Goal: Complete application form: Complete application form

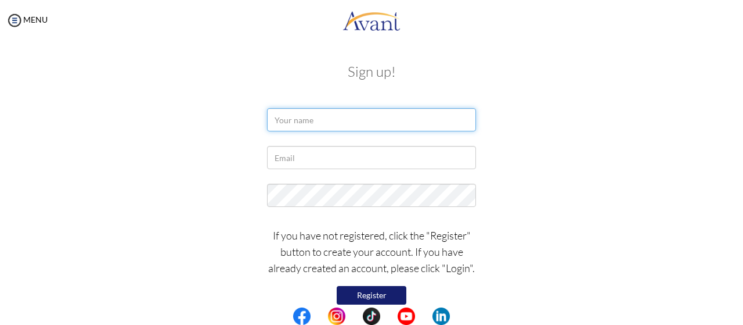
click at [319, 125] on input "text" at bounding box center [371, 119] width 209 height 23
type input "n"
click at [325, 121] on input "Neil Francis L. Panilaga" at bounding box center [371, 119] width 209 height 23
click at [354, 123] on input "Neil Francis Panilaga" at bounding box center [371, 119] width 209 height 23
type input "Neil Francis Panilagao"
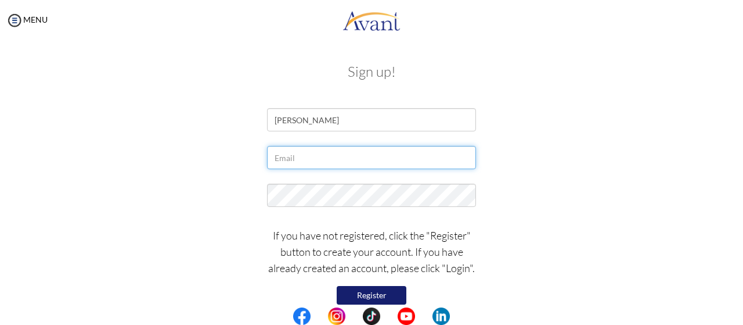
click at [342, 160] on input "text" at bounding box center [371, 157] width 209 height 23
type input "[EMAIL_ADDRESS][DOMAIN_NAME]"
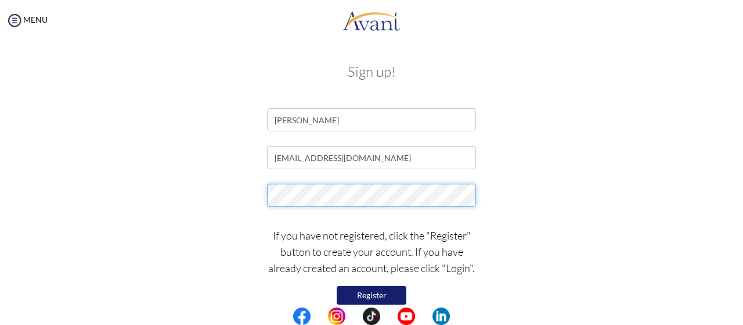
click at [190, 197] on div at bounding box center [372, 198] width 680 height 29
click at [368, 290] on button "Register" at bounding box center [372, 295] width 70 height 19
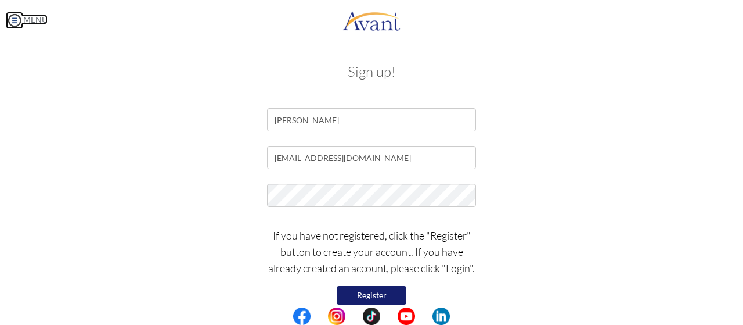
click at [38, 18] on link "MENU" at bounding box center [27, 20] width 42 height 10
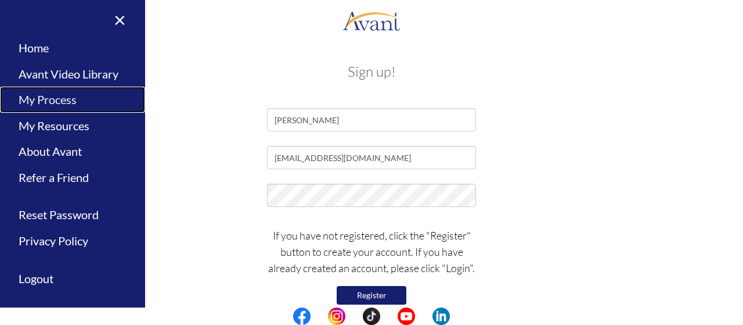
click at [57, 99] on link "My Process" at bounding box center [72, 100] width 145 height 26
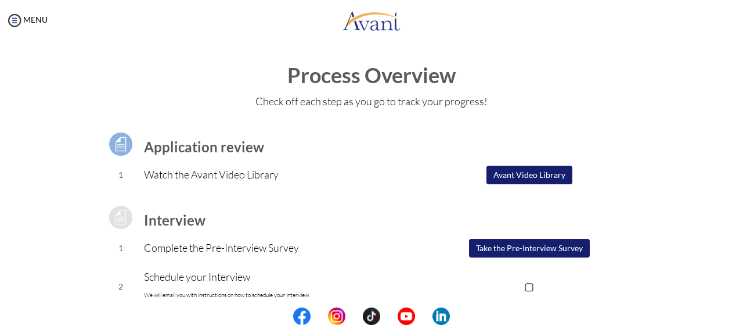
scroll to position [58, 0]
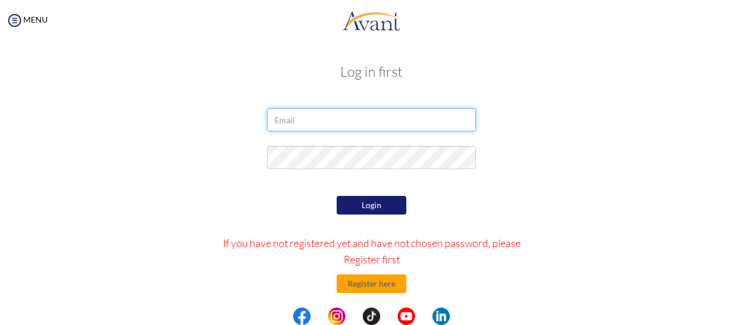
click at [353, 114] on input "email" at bounding box center [371, 119] width 209 height 23
type input "francispanilagao@gmail.com"
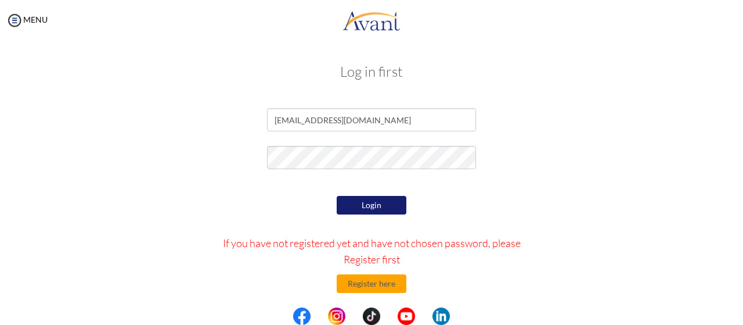
click at [371, 199] on button "Login" at bounding box center [372, 205] width 70 height 19
click at [394, 210] on button "Login" at bounding box center [372, 205] width 70 height 19
click at [383, 204] on button "Login" at bounding box center [372, 205] width 70 height 19
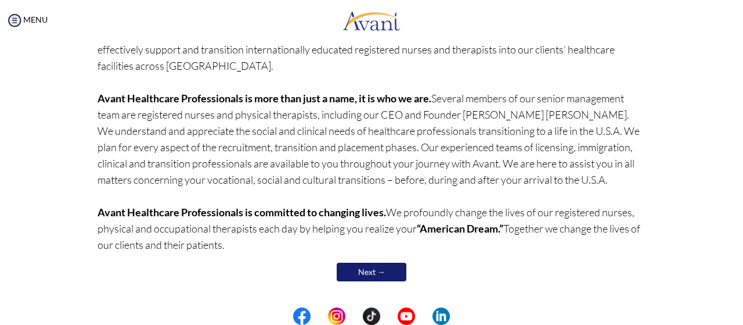
scroll to position [87, 0]
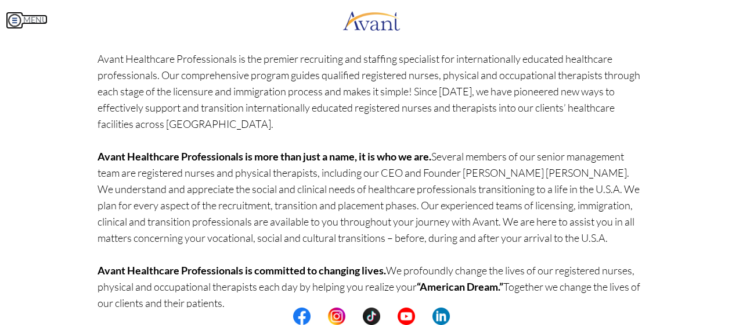
click at [16, 20] on img at bounding box center [14, 20] width 17 height 17
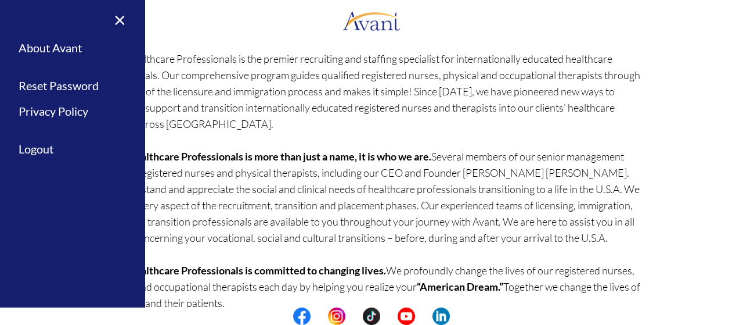
click at [434, 117] on p "Avant Healthcare Professionals is the premier recruiting and staffing specialis…" at bounding box center [372, 181] width 549 height 260
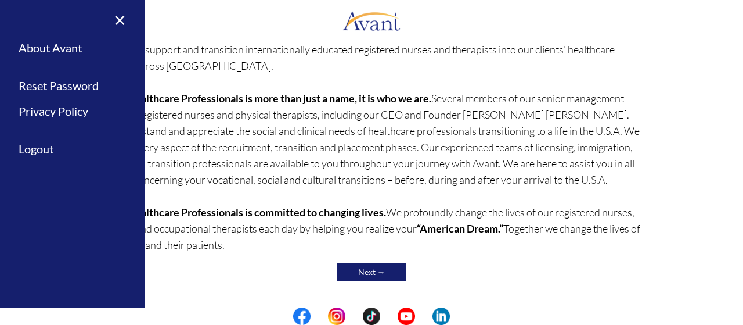
click at [386, 269] on link "Next →" at bounding box center [372, 272] width 70 height 19
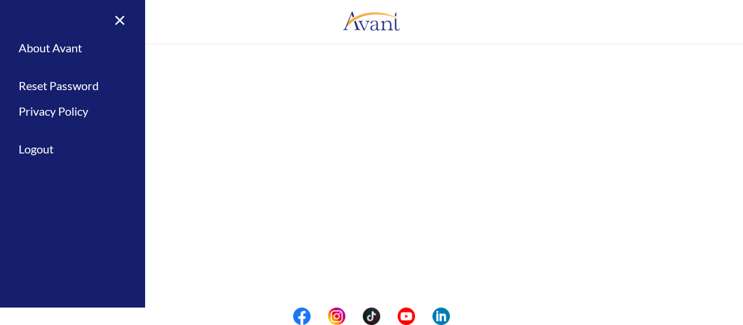
scroll to position [146, 0]
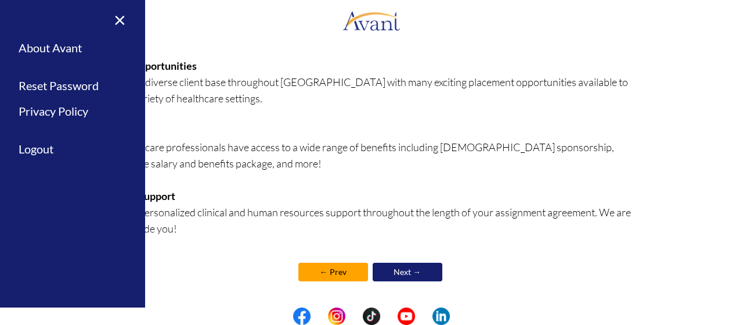
click at [396, 275] on link "Next →" at bounding box center [408, 272] width 70 height 19
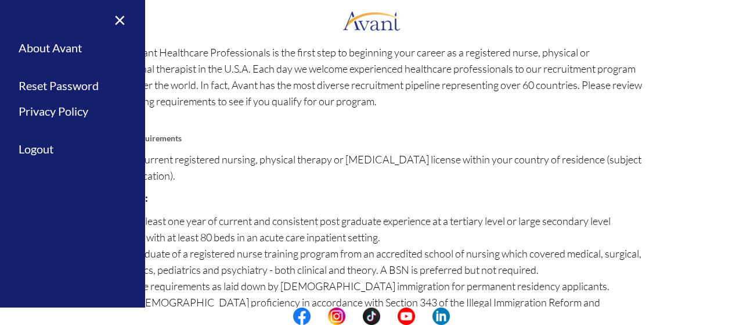
scroll to position [181, 0]
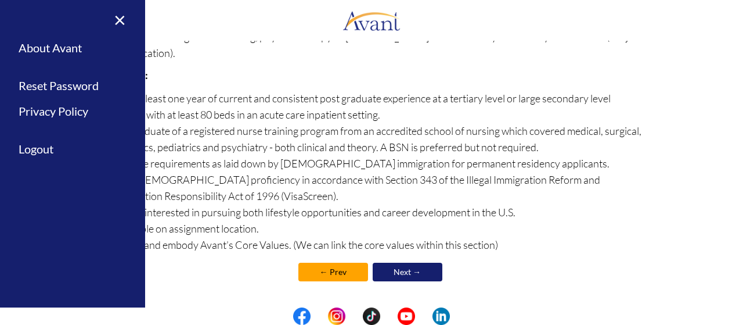
click at [391, 272] on link "Next →" at bounding box center [408, 272] width 70 height 19
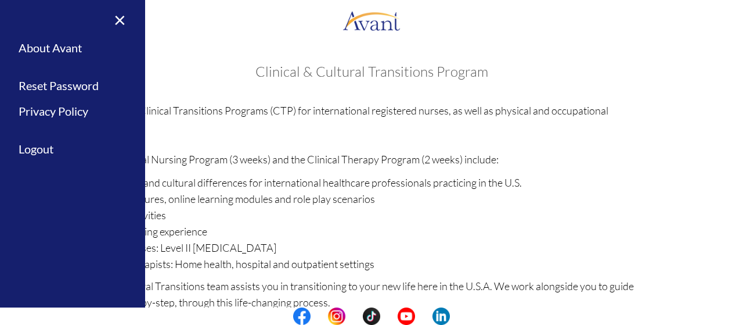
scroll to position [227, 0]
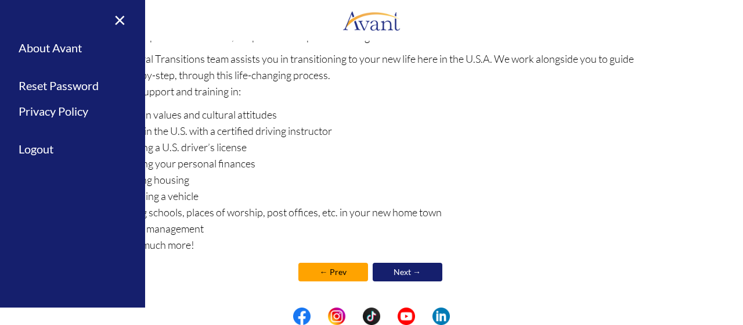
click at [407, 261] on center "← Prev Next →" at bounding box center [372, 272] width 549 height 24
click at [116, 21] on link "×" at bounding box center [112, 19] width 35 height 39
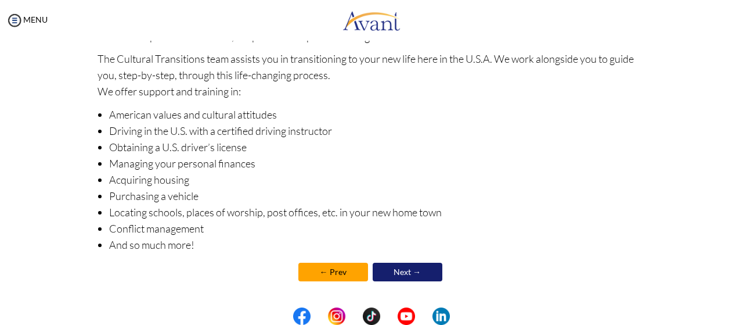
click at [410, 282] on center "← Prev Next →" at bounding box center [372, 272] width 549 height 24
click at [410, 268] on link "Next →" at bounding box center [408, 272] width 70 height 19
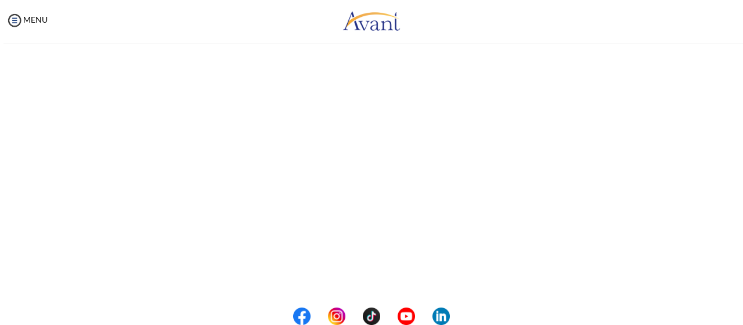
scroll to position [0, 0]
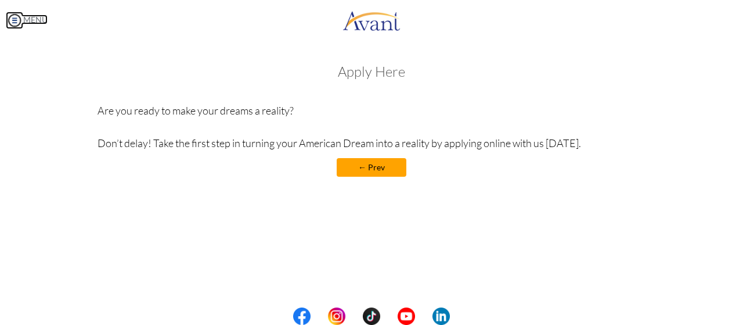
click at [43, 20] on link "MENU" at bounding box center [27, 20] width 42 height 10
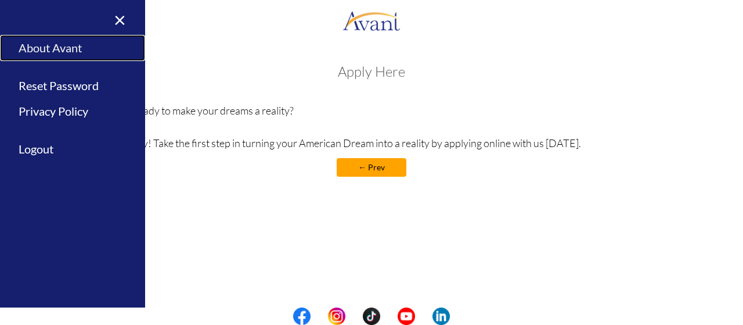
click at [69, 47] on link "About Avant" at bounding box center [72, 48] width 145 height 26
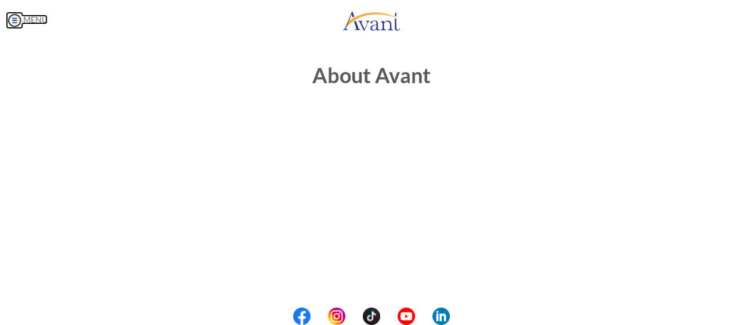
click at [13, 20] on img at bounding box center [14, 20] width 17 height 17
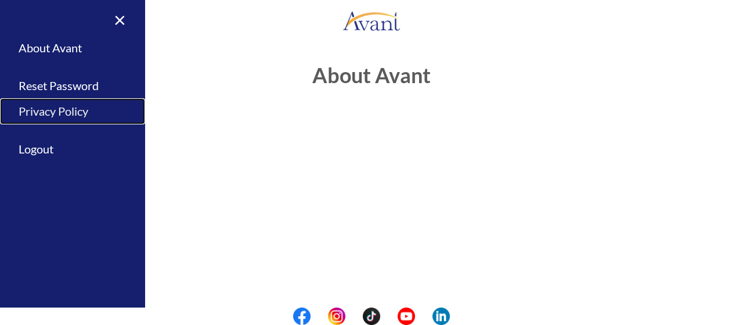
click at [74, 112] on link "Privacy Policy" at bounding box center [72, 111] width 145 height 26
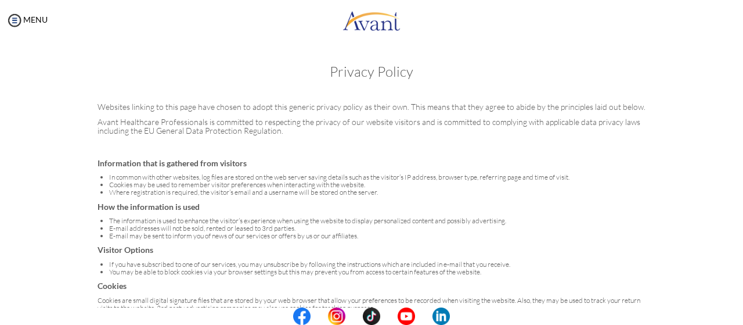
scroll to position [113, 0]
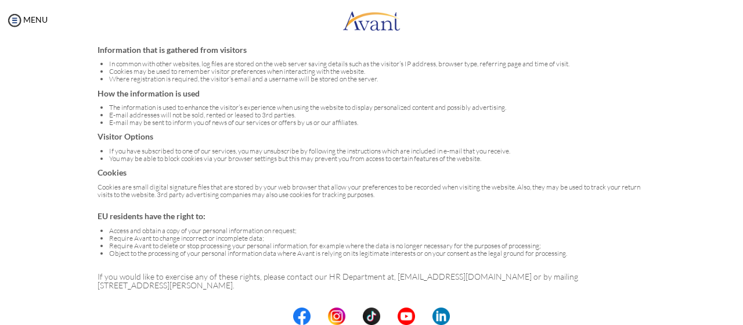
click at [37, 13] on div "MENU" at bounding box center [24, 162] width 48 height 325
click at [48, 22] on link "MENU" at bounding box center [27, 20] width 42 height 10
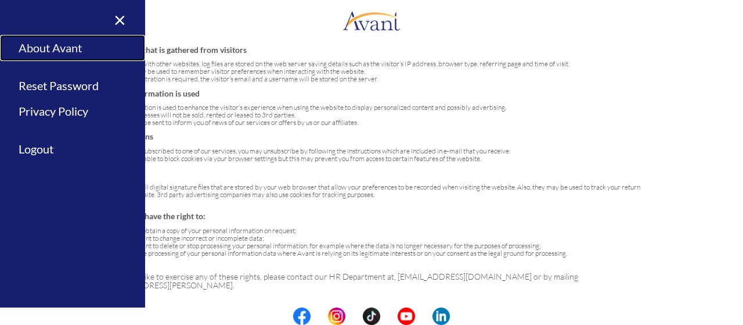
click at [84, 44] on link "About Avant" at bounding box center [72, 48] width 145 height 26
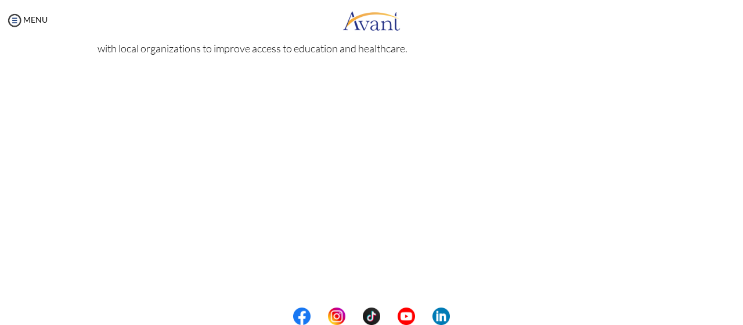
scroll to position [0, 0]
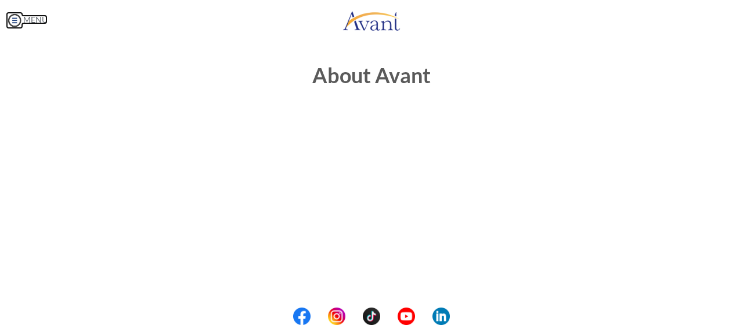
click at [31, 16] on link "MENU" at bounding box center [27, 20] width 42 height 10
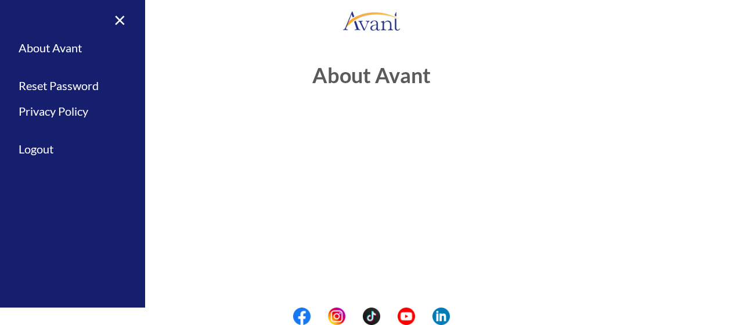
click at [199, 45] on div "My Status What is the next step? We would like you to watch the introductory vi…" at bounding box center [371, 203] width 743 height 325
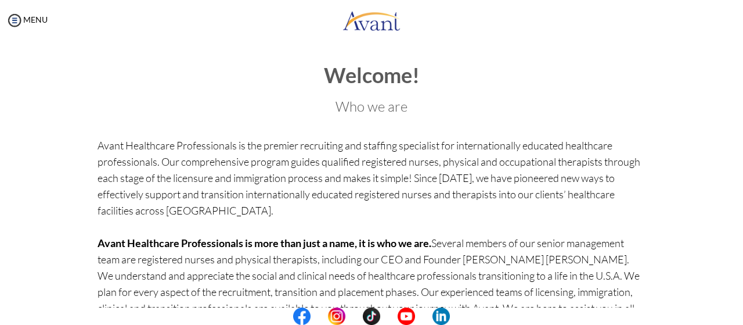
scroll to position [145, 0]
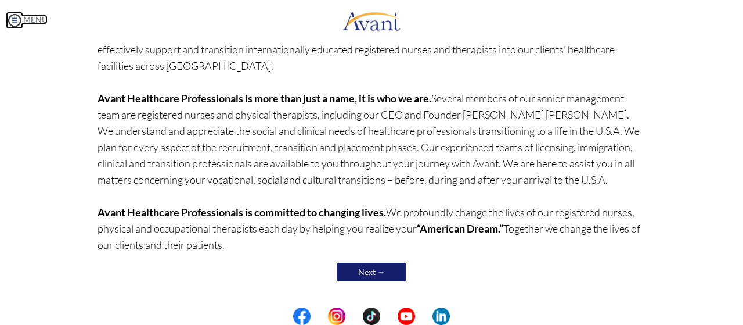
click at [26, 20] on link "MENU" at bounding box center [27, 20] width 42 height 10
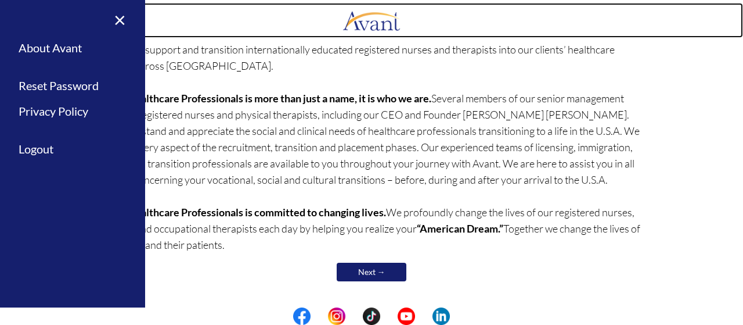
click at [365, 33] on img at bounding box center [372, 20] width 58 height 35
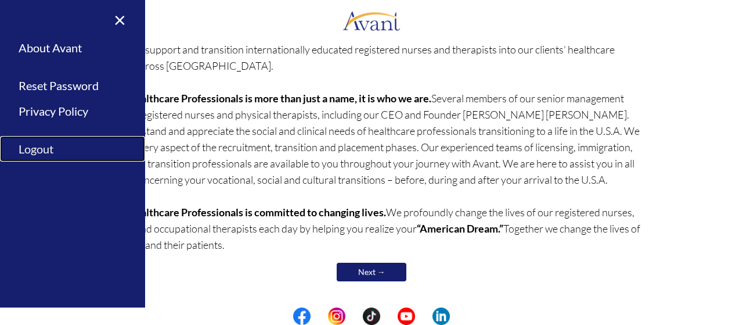
click at [42, 145] on link "Logout" at bounding box center [72, 149] width 145 height 26
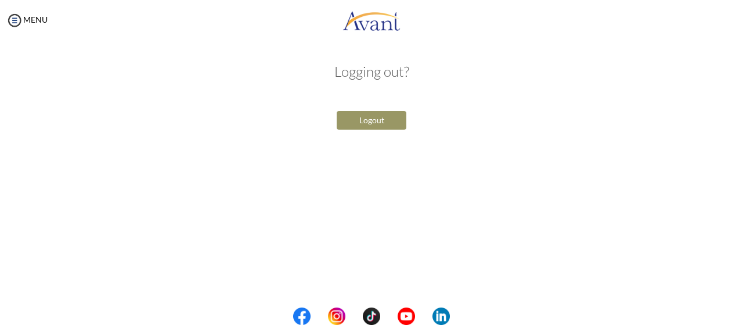
click at [393, 120] on button "Logout" at bounding box center [372, 120] width 70 height 19
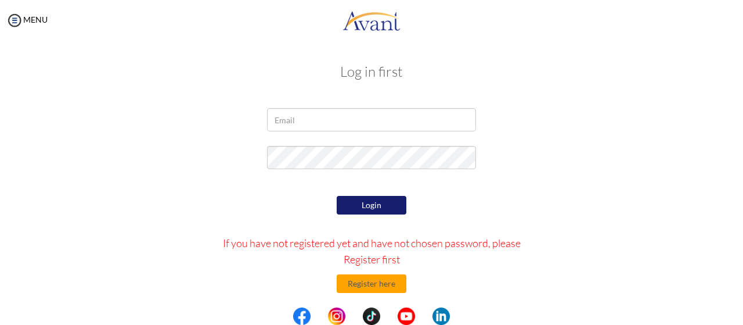
scroll to position [66, 0]
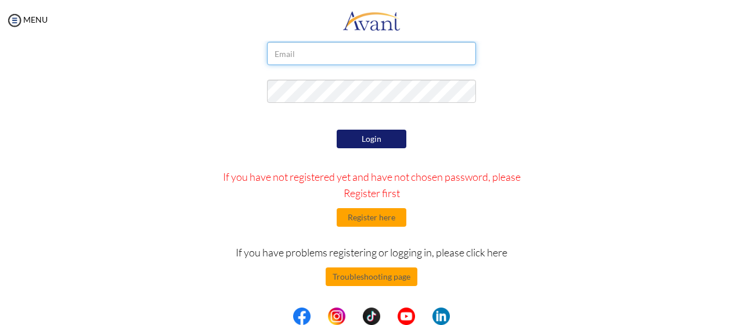
click at [332, 62] on input "email" at bounding box center [371, 53] width 209 height 23
type input "francispanilagao@gmail.com"
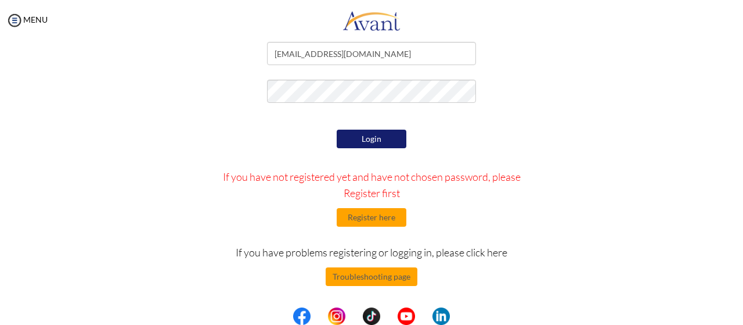
click at [373, 133] on button "Login" at bounding box center [372, 139] width 70 height 19
click at [369, 143] on button "Login" at bounding box center [372, 139] width 70 height 19
click at [385, 143] on button "Login" at bounding box center [372, 139] width 70 height 19
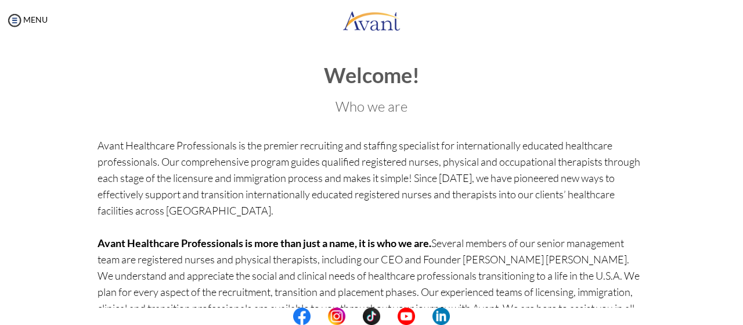
scroll to position [145, 0]
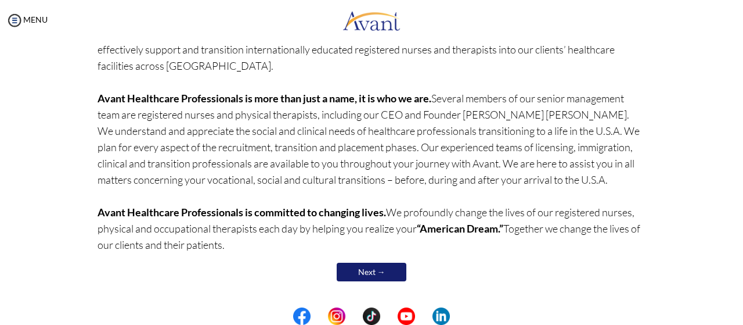
click at [386, 261] on center "Next →" at bounding box center [372, 272] width 549 height 24
click at [386, 263] on link "Next →" at bounding box center [372, 272] width 70 height 19
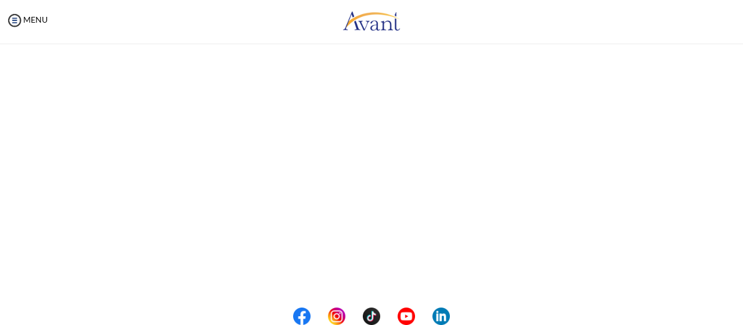
scroll to position [146, 0]
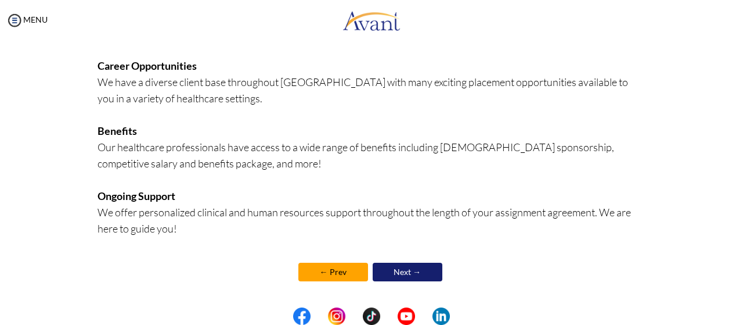
click at [402, 275] on link "Next →" at bounding box center [408, 272] width 70 height 19
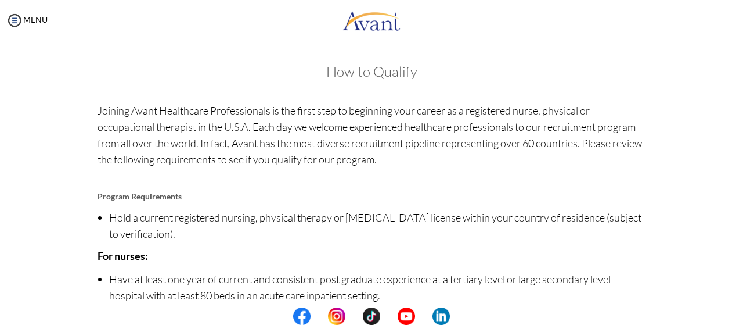
scroll to position [181, 0]
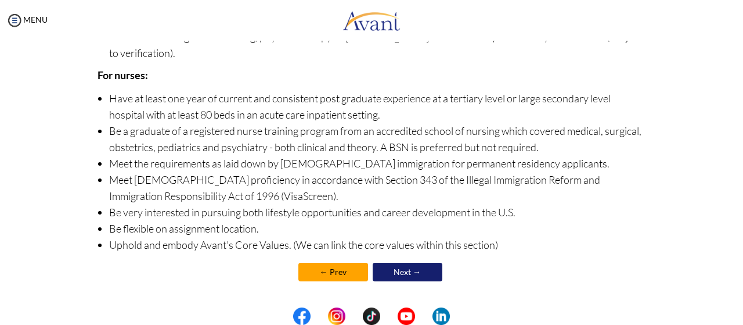
click at [401, 271] on link "Next →" at bounding box center [408, 272] width 70 height 19
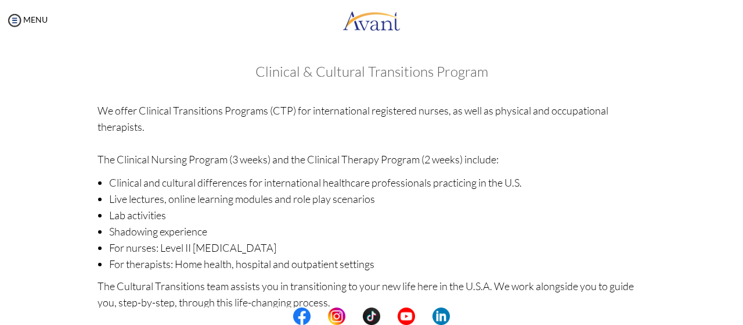
scroll to position [227, 0]
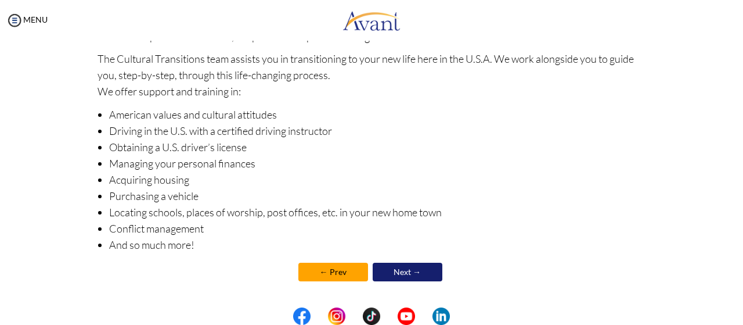
click at [406, 265] on link "Next →" at bounding box center [408, 272] width 70 height 19
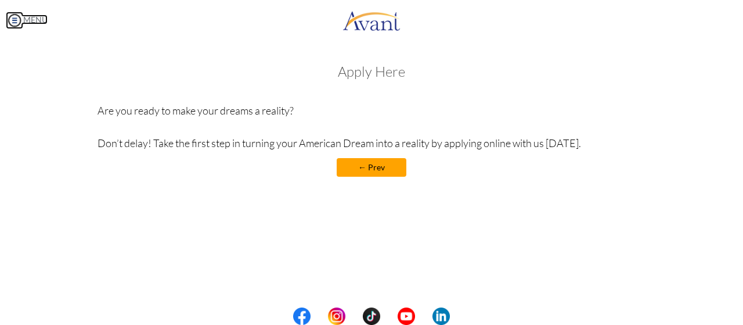
click at [8, 27] on img at bounding box center [14, 20] width 17 height 17
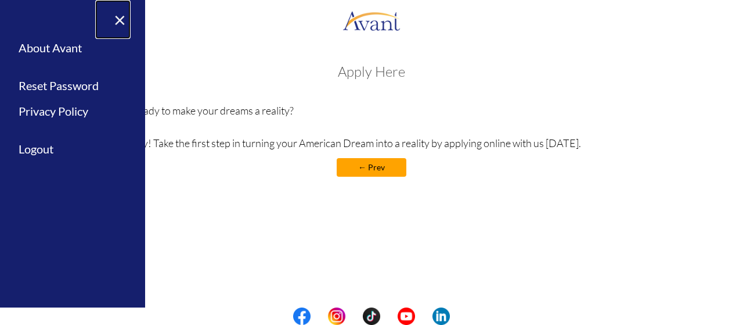
click at [123, 16] on link "×" at bounding box center [112, 19] width 35 height 39
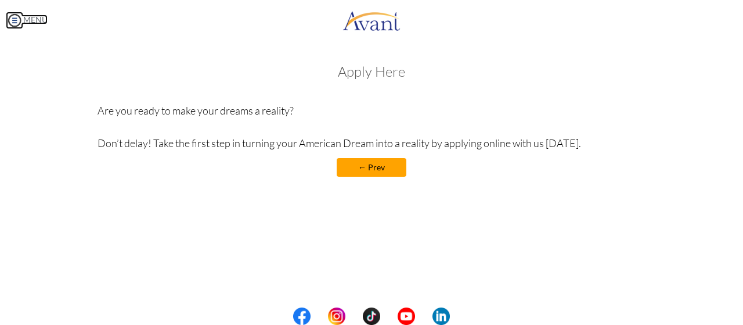
click at [43, 19] on link "MENU" at bounding box center [27, 20] width 42 height 10
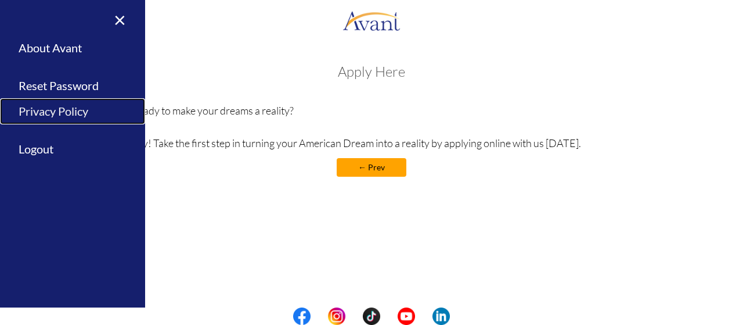
click at [91, 111] on link "Privacy Policy" at bounding box center [72, 111] width 145 height 26
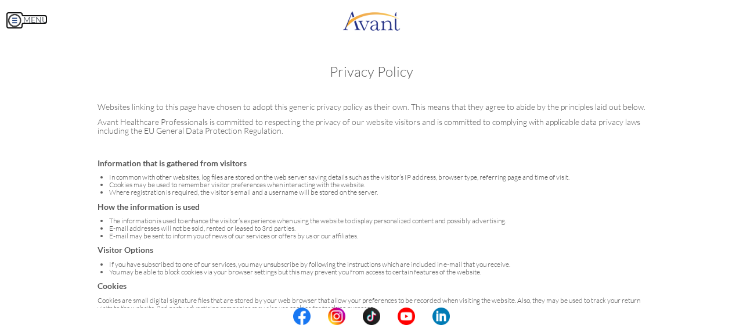
click at [33, 19] on link "MENU" at bounding box center [27, 20] width 42 height 10
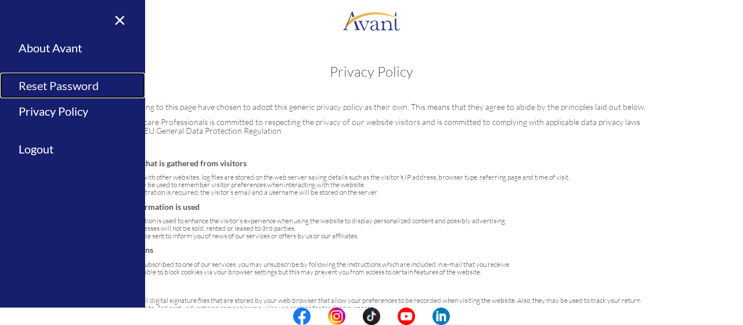
click at [50, 82] on link "Reset Password" at bounding box center [72, 86] width 145 height 26
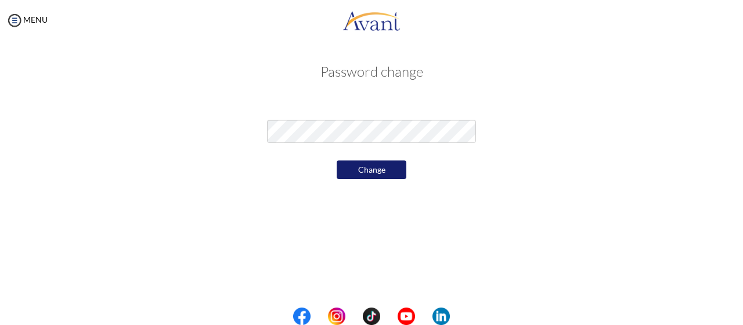
click at [28, 26] on div "MENU" at bounding box center [24, 162] width 48 height 325
click at [24, 10] on div "MENU" at bounding box center [24, 162] width 48 height 325
click at [25, 15] on link "MENU" at bounding box center [27, 20] width 42 height 10
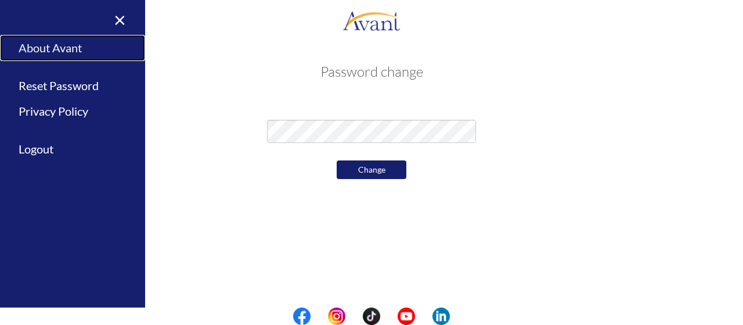
click at [45, 53] on link "About Avant" at bounding box center [72, 48] width 145 height 26
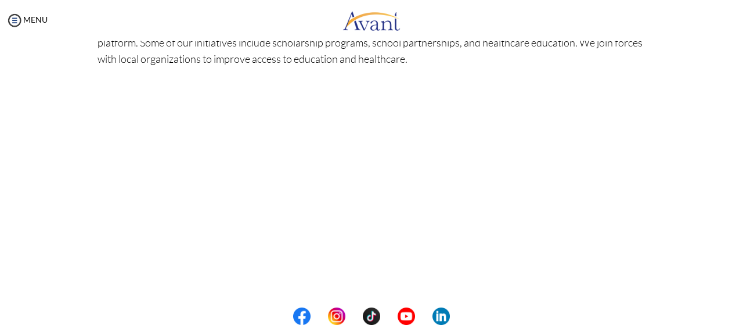
scroll to position [417, 0]
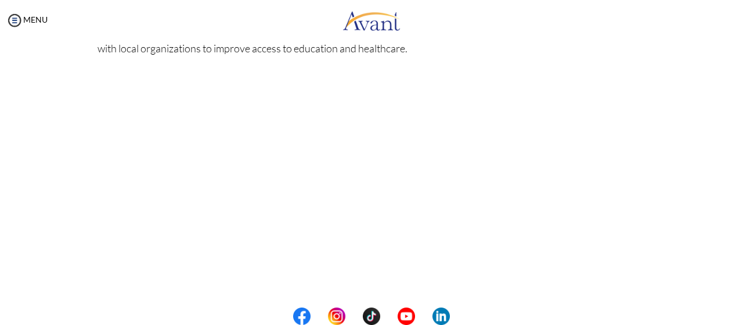
drag, startPoint x: 603, startPoint y: 156, endPoint x: 646, endPoint y: 159, distance: 43.7
click at [646, 159] on div "Global Impact: Changing Lives, One Community at a Time At Avant Healthcare Prof…" at bounding box center [372, 169] width 566 height 368
drag, startPoint x: 660, startPoint y: 128, endPoint x: 705, endPoint y: 98, distance: 53.8
click at [6, 6] on div "MENU" at bounding box center [24, 162] width 48 height 325
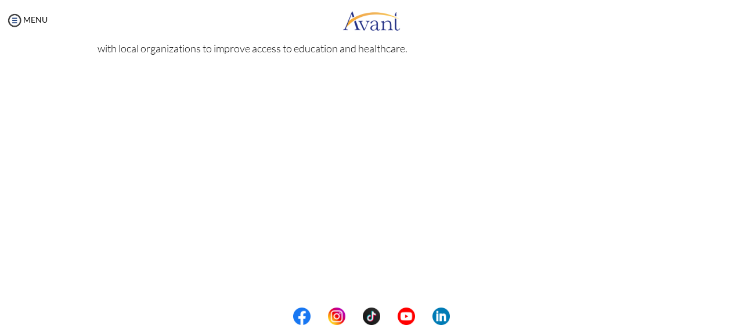
click at [3, 20] on div "MENU" at bounding box center [24, 162] width 48 height 325
click at [7, 22] on img at bounding box center [14, 20] width 17 height 17
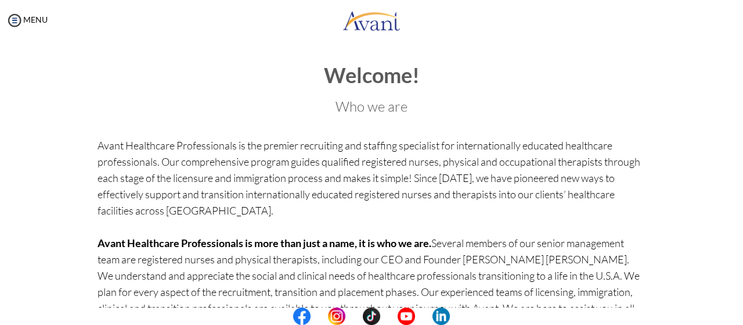
scroll to position [145, 0]
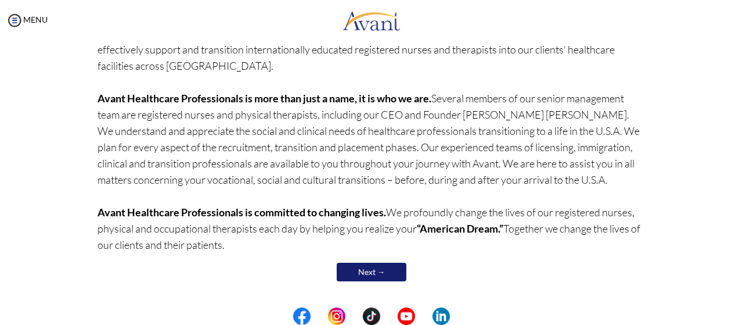
click at [34, 27] on div "MENU" at bounding box center [24, 162] width 48 height 325
click at [34, 24] on div "MENU" at bounding box center [24, 162] width 48 height 325
click at [20, 21] on img at bounding box center [14, 20] width 17 height 17
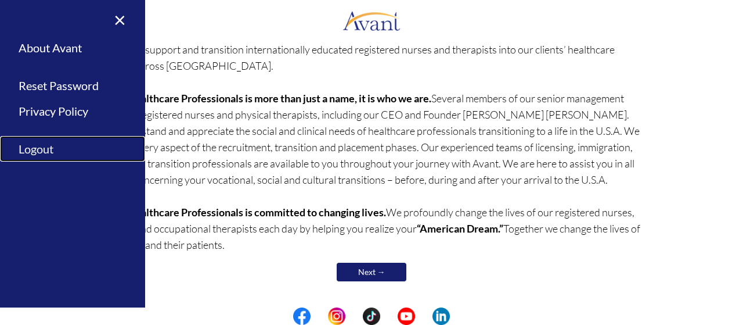
click at [69, 148] on link "Logout" at bounding box center [72, 149] width 145 height 26
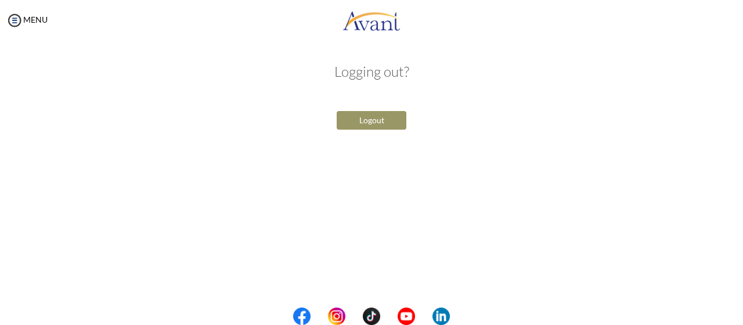
click at [368, 125] on button "Logout" at bounding box center [372, 120] width 70 height 19
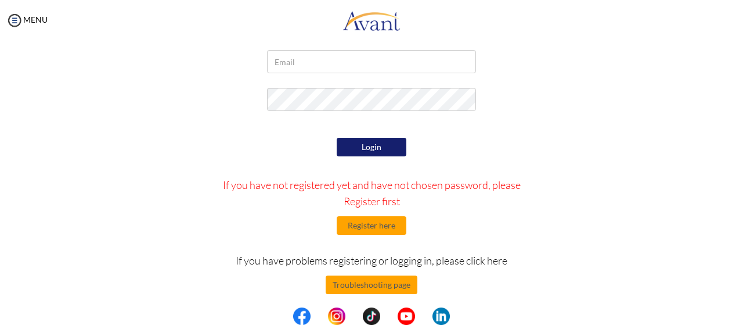
scroll to position [66, 0]
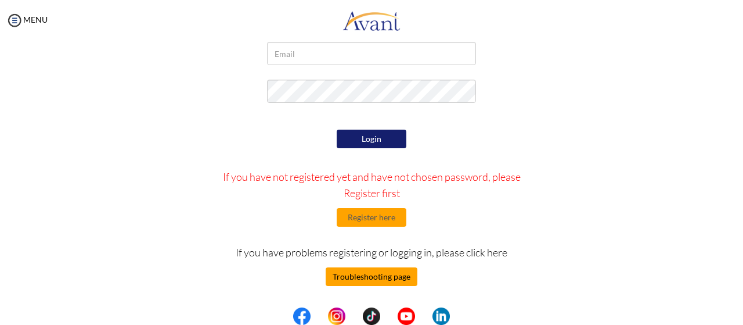
click at [358, 274] on button "Troubleshooting page" at bounding box center [372, 276] width 92 height 19
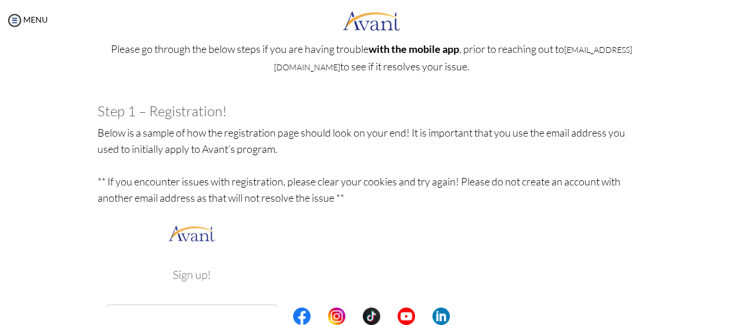
scroll to position [174, 0]
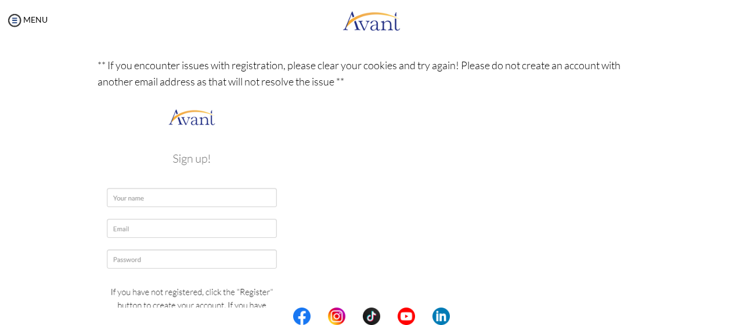
click at [234, 196] on img at bounding box center [192, 243] width 189 height 274
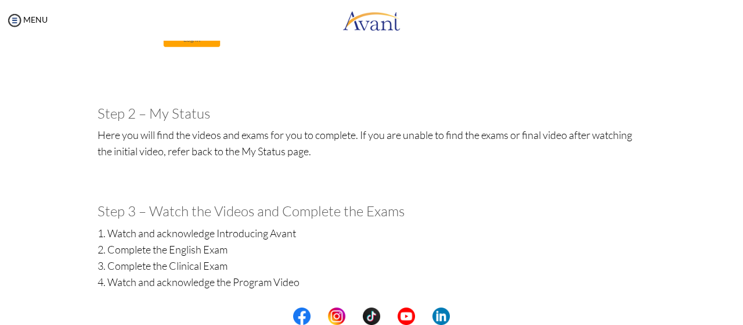
scroll to position [144, 0]
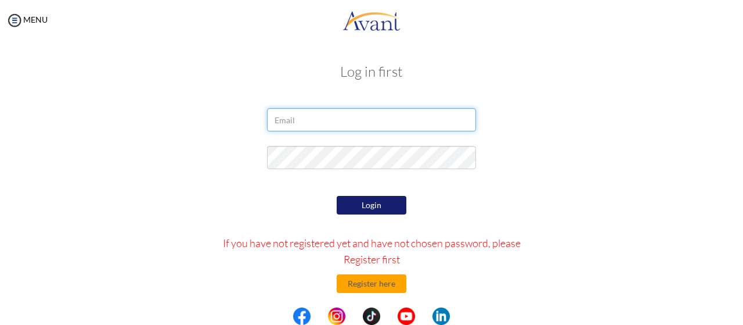
click at [299, 113] on input "email" at bounding box center [371, 119] width 209 height 23
type input "[EMAIL_ADDRESS][DOMAIN_NAME]"
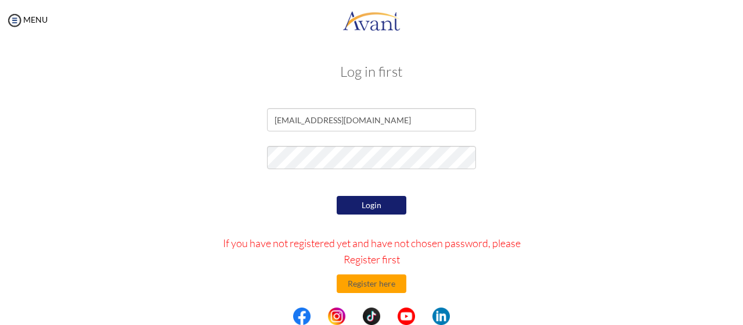
click at [394, 214] on button "Login" at bounding box center [372, 205] width 70 height 19
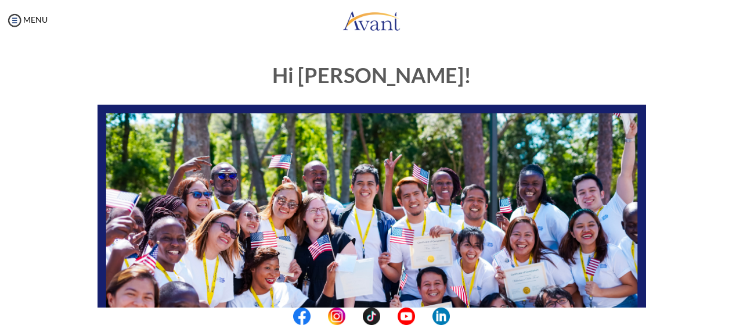
scroll to position [290, 0]
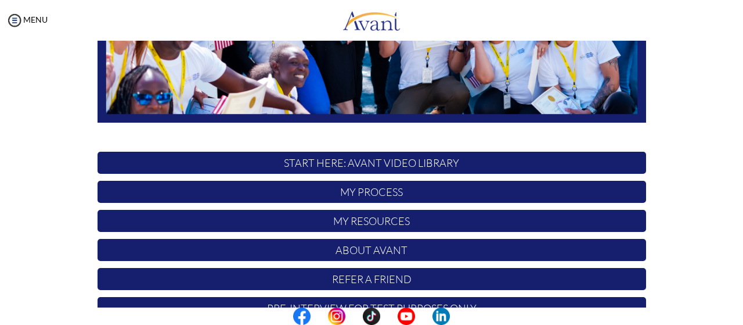
click at [398, 192] on p "My Process" at bounding box center [372, 192] width 549 height 22
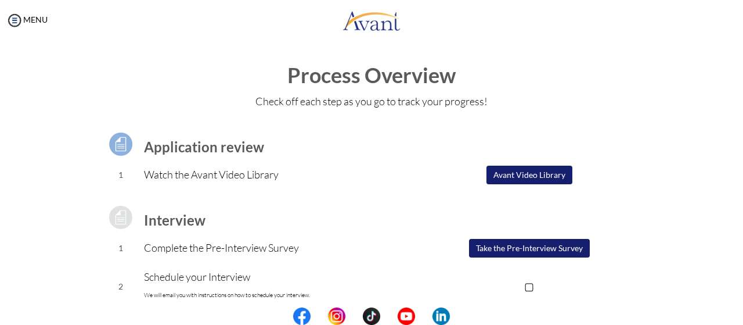
scroll to position [58, 0]
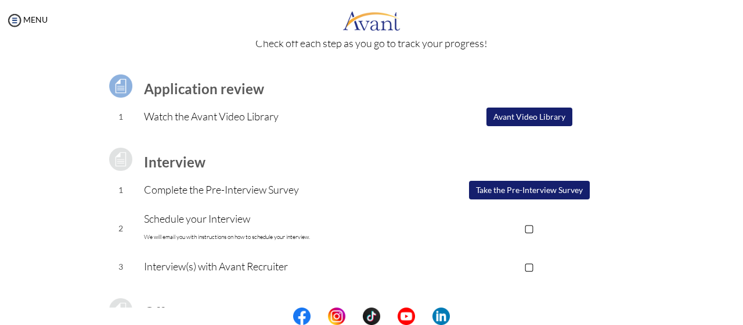
click at [529, 112] on button "Avant Video Library" at bounding box center [530, 116] width 86 height 19
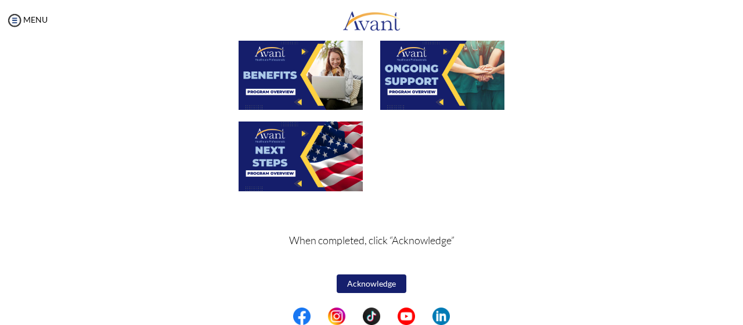
scroll to position [67, 0]
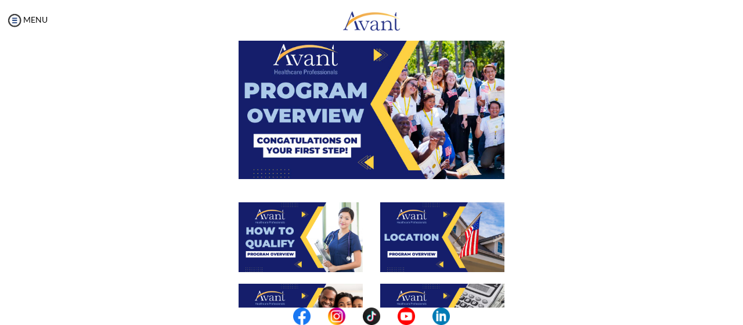
click at [377, 143] on img at bounding box center [372, 103] width 266 height 149
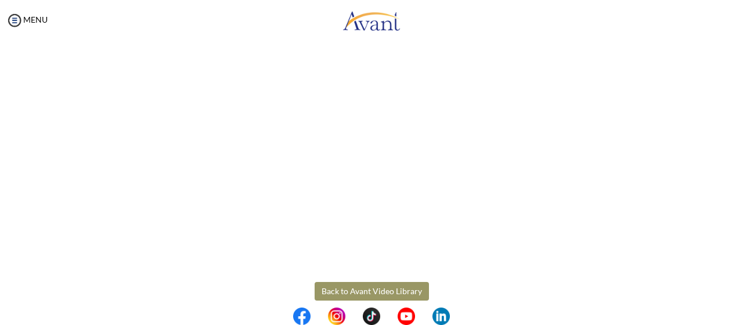
scroll to position [174, 0]
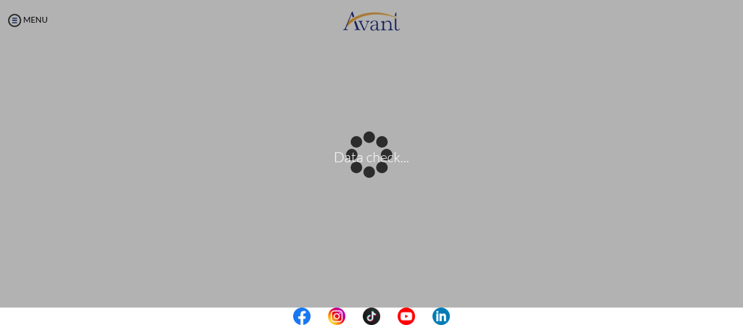
drag, startPoint x: 720, startPoint y: 124, endPoint x: 691, endPoint y: 174, distance: 57.5
click at [720, 124] on body "Data check... Maintenance break. Please come back in 2 hours. MENU My Status Wh…" at bounding box center [371, 162] width 743 height 325
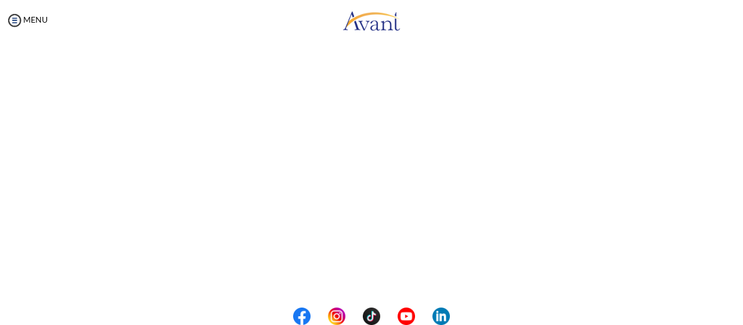
scroll to position [232, 0]
click at [0, 0] on div at bounding box center [0, 0] width 0 height 0
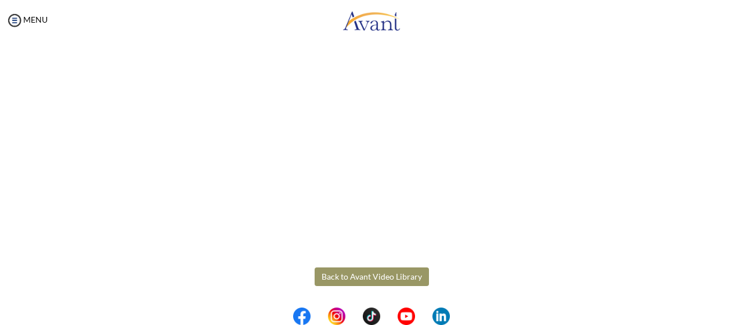
click at [379, 278] on button "Back to Avant Video Library" at bounding box center [372, 276] width 114 height 19
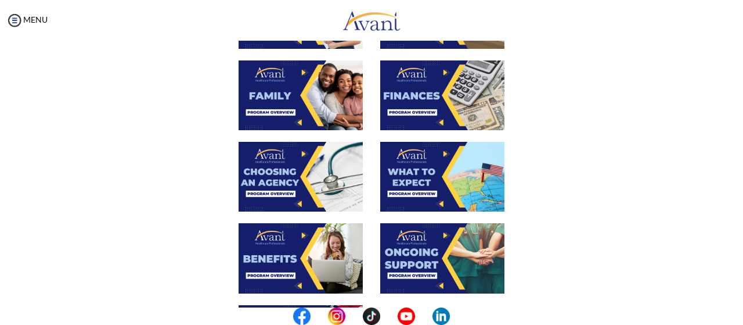
scroll to position [116, 0]
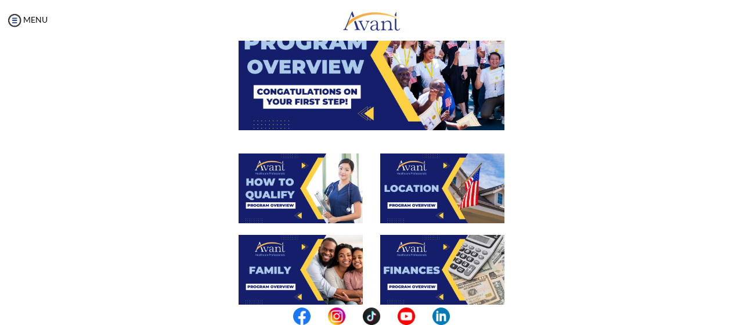
click at [300, 178] on img at bounding box center [301, 188] width 124 height 70
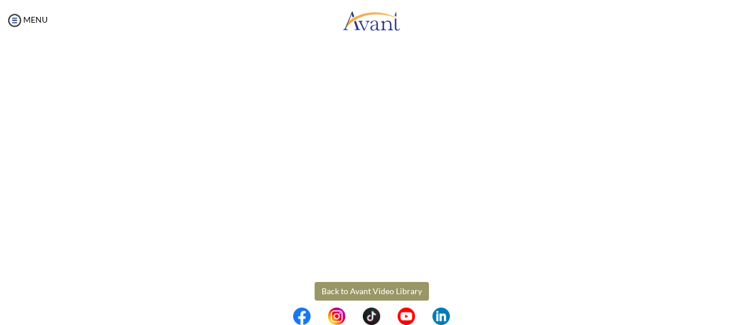
scroll to position [247, 0]
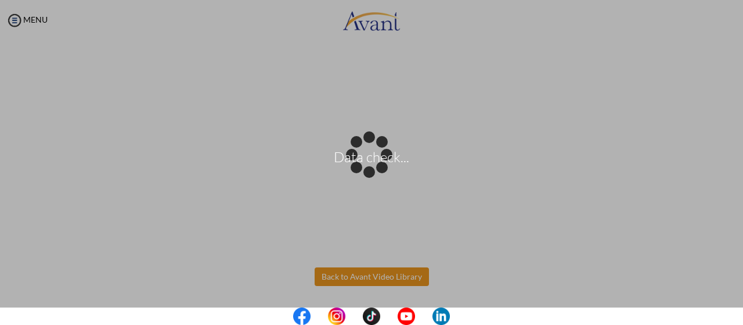
click at [392, 275] on body "Data check... Maintenance break. Please come back in 2 hours. MENU My Status Wh…" at bounding box center [371, 162] width 743 height 325
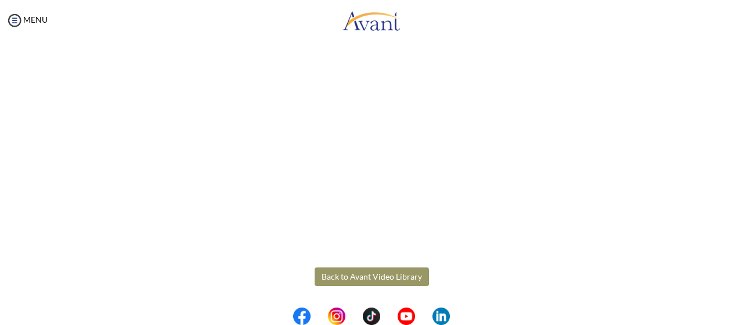
click at [372, 270] on button "Back to Avant Video Library" at bounding box center [372, 276] width 114 height 19
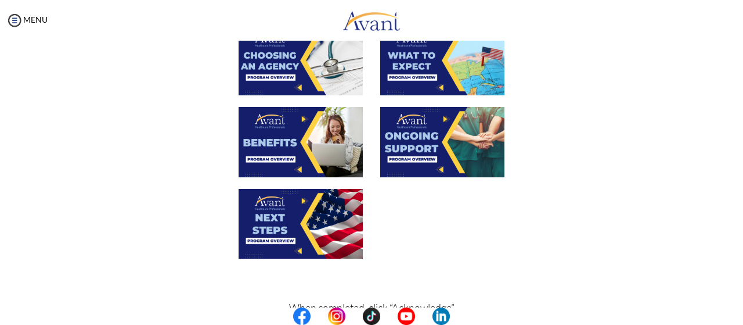
scroll to position [474, 0]
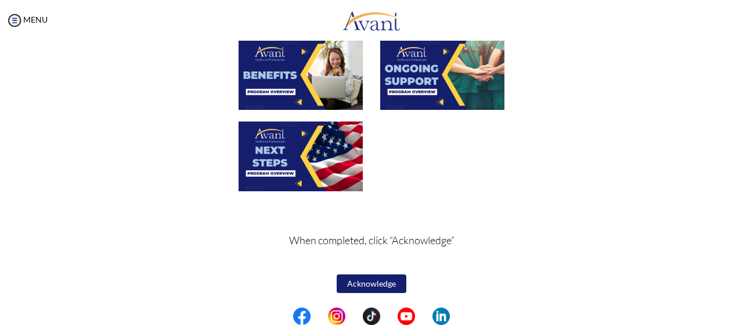
click at [364, 281] on button "Acknowledge" at bounding box center [372, 283] width 70 height 19
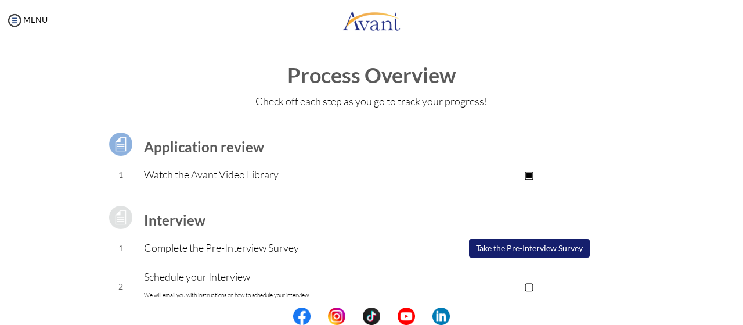
click at [527, 174] on p "▣" at bounding box center [529, 174] width 233 height 16
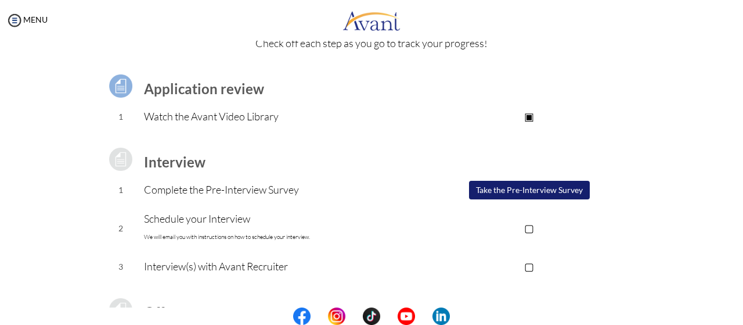
scroll to position [116, 0]
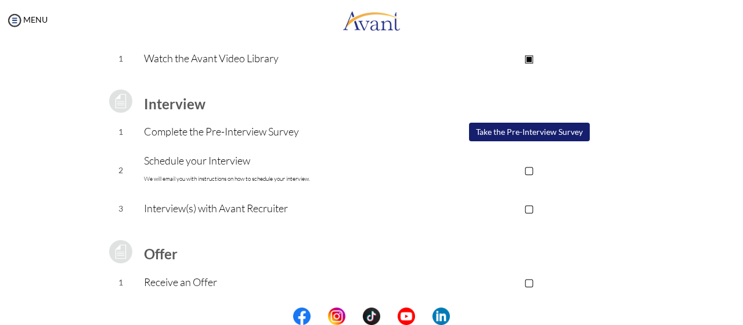
click at [513, 136] on button "Take the Pre-Interview Survey" at bounding box center [529, 132] width 121 height 19
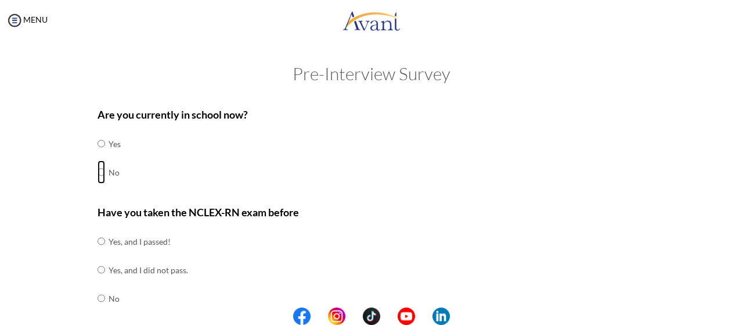
click at [98, 171] on input "radio" at bounding box center [102, 171] width 8 height 23
radio input "true"
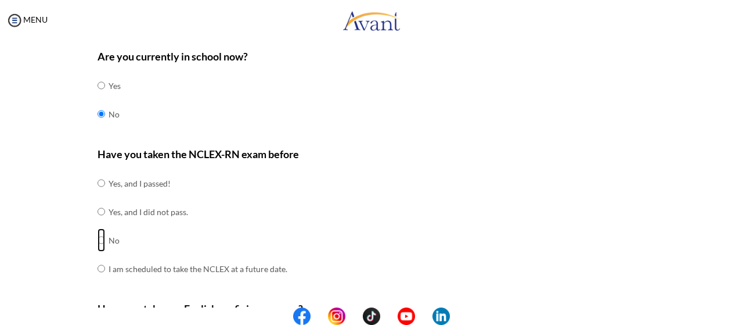
click at [98, 243] on input "radio" at bounding box center [102, 239] width 8 height 23
radio input "true"
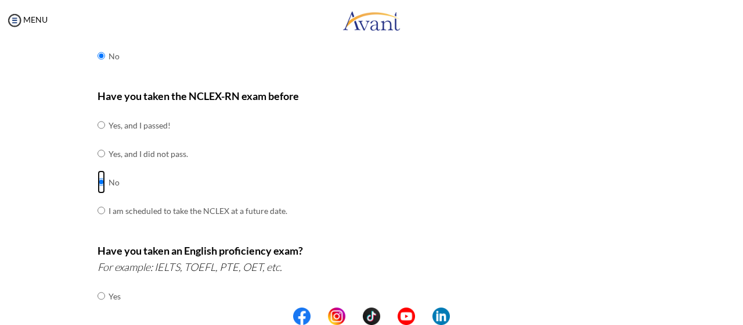
scroll to position [174, 0]
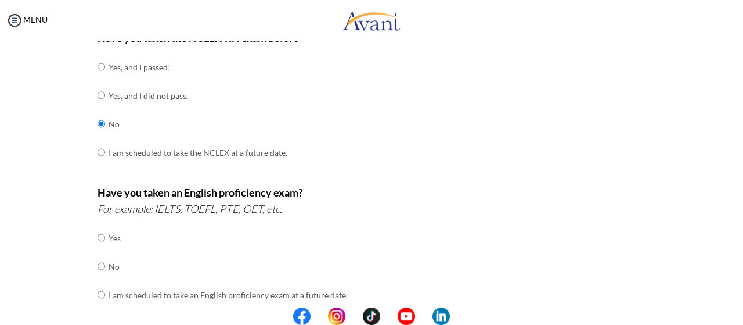
click at [105, 266] on td at bounding box center [106, 266] width 3 height 28
click at [98, 268] on input "radio" at bounding box center [102, 265] width 8 height 23
radio input "true"
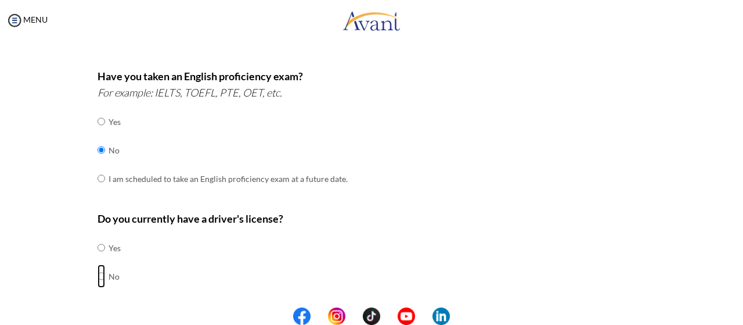
click at [98, 275] on input "radio" at bounding box center [102, 275] width 8 height 23
radio input "true"
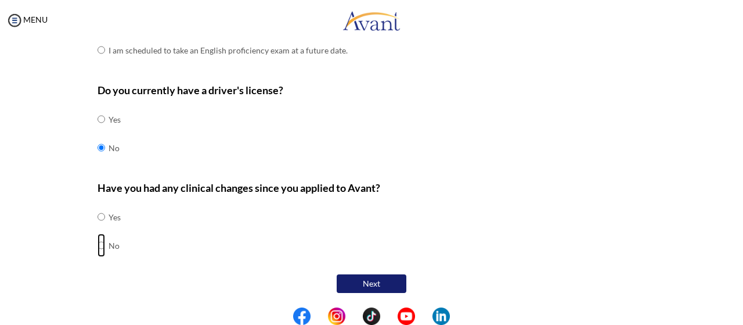
click at [98, 250] on input "radio" at bounding box center [102, 245] width 8 height 23
radio input "true"
click at [358, 284] on button "Next" at bounding box center [372, 283] width 70 height 19
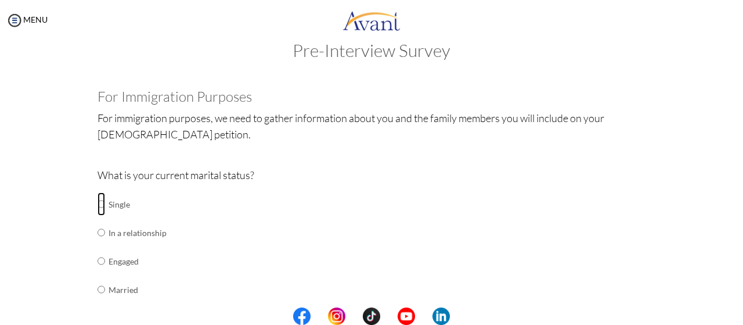
click at [98, 203] on input "radio" at bounding box center [102, 203] width 8 height 23
radio input "true"
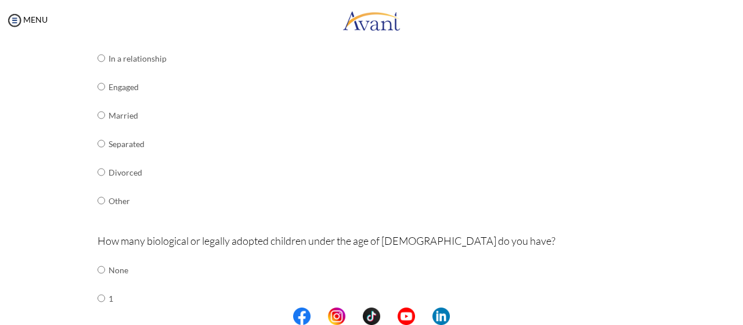
scroll to position [256, 0]
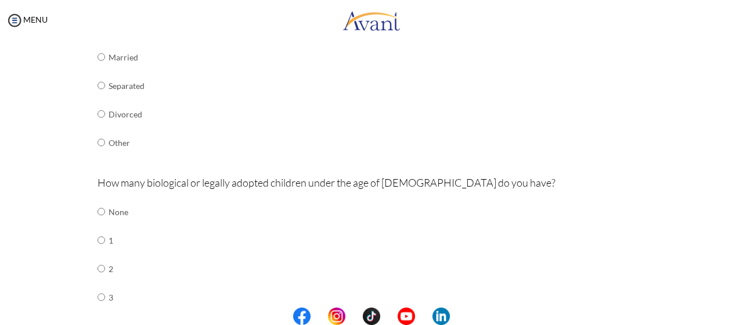
click at [105, 231] on td at bounding box center [106, 240] width 3 height 28
click at [99, 236] on input "radio" at bounding box center [102, 239] width 8 height 23
radio input "true"
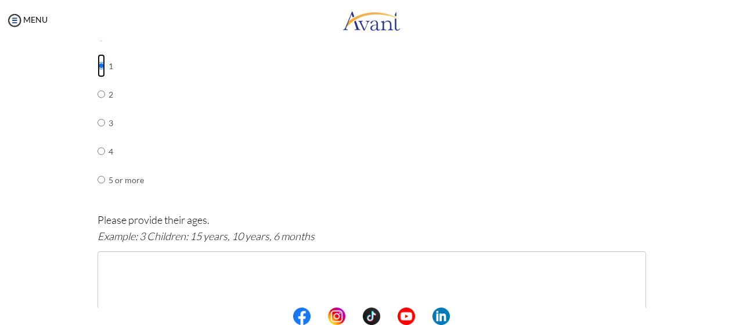
scroll to position [488, 0]
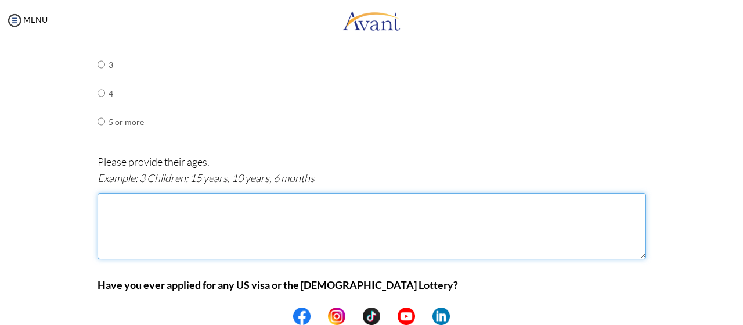
click at [147, 207] on textarea at bounding box center [372, 226] width 549 height 66
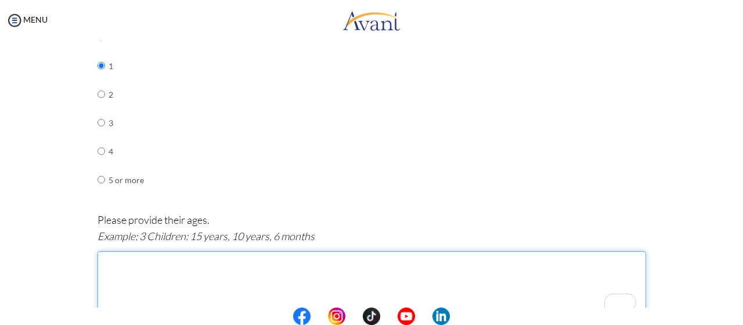
scroll to position [256, 0]
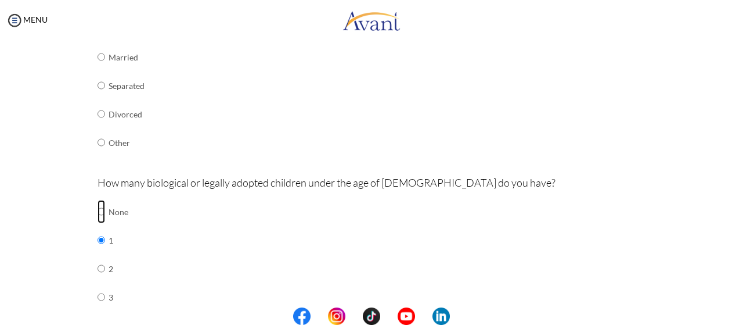
click at [98, 210] on input "radio" at bounding box center [102, 211] width 8 height 23
radio input "true"
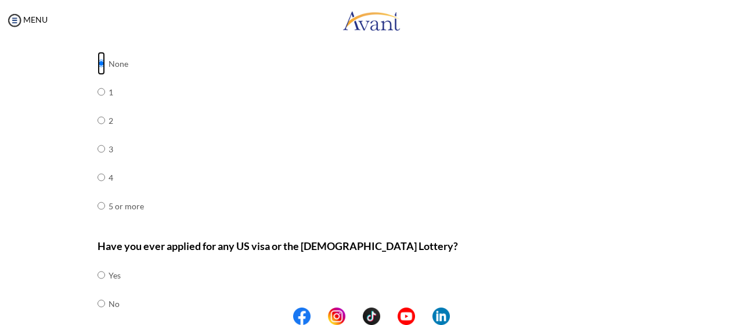
scroll to position [462, 0]
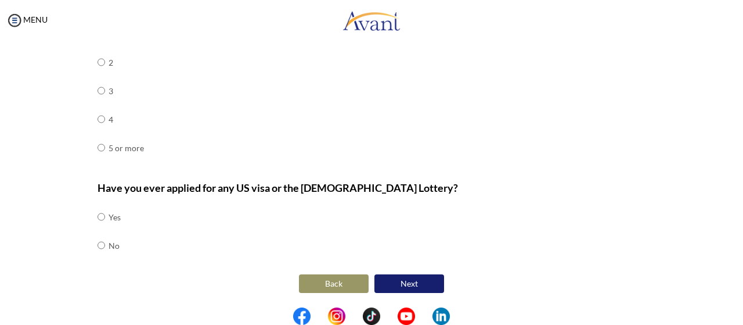
click at [105, 244] on td at bounding box center [106, 245] width 3 height 28
click at [98, 246] on input "radio" at bounding box center [102, 245] width 8 height 23
radio input "true"
click at [415, 285] on button "Next" at bounding box center [410, 283] width 70 height 19
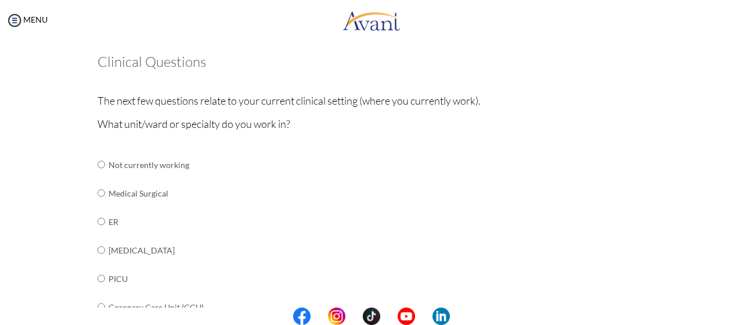
scroll to position [116, 0]
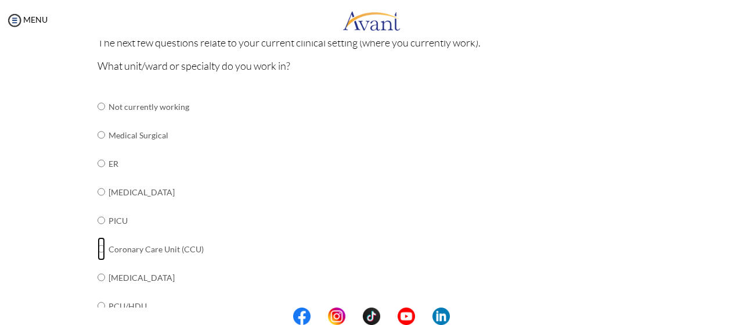
click at [98, 249] on input "radio" at bounding box center [102, 248] width 8 height 23
radio input "true"
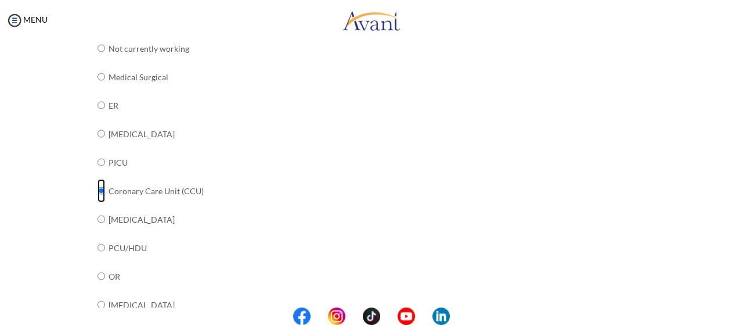
scroll to position [232, 0]
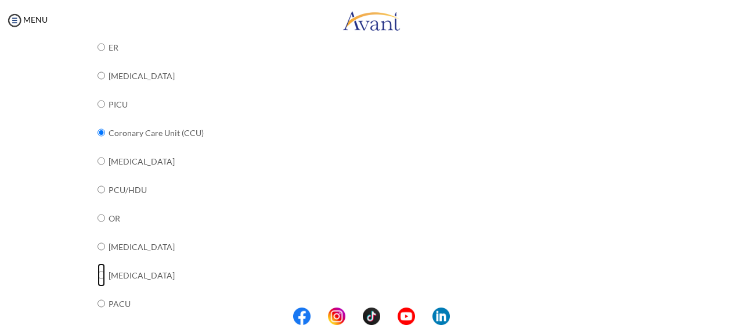
click at [98, 275] on input "radio" at bounding box center [102, 274] width 8 height 23
radio input "true"
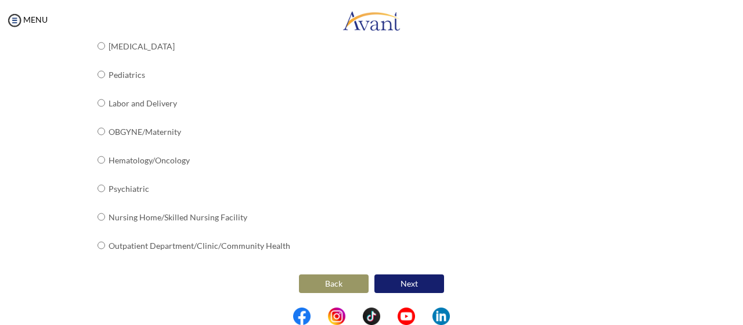
click at [422, 277] on button "Next" at bounding box center [410, 283] width 70 height 19
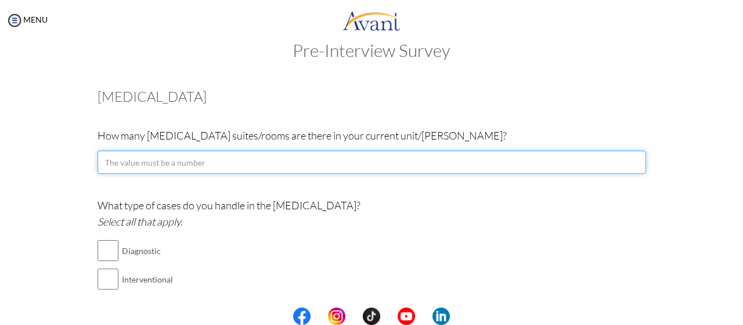
click at [221, 167] on input "number" at bounding box center [372, 161] width 549 height 23
click at [628, 163] on input "-1" at bounding box center [372, 161] width 549 height 23
type input "-2"
click at [628, 163] on input "-2" at bounding box center [372, 161] width 549 height 23
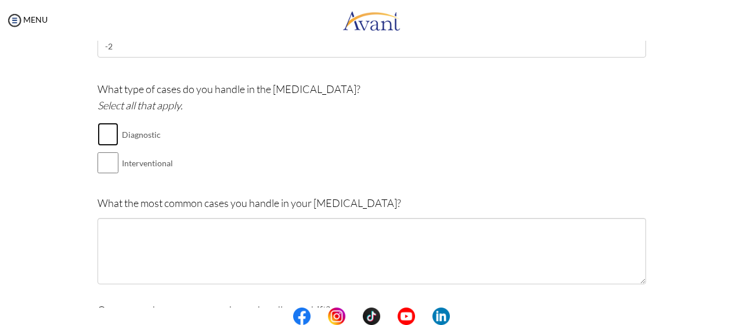
click at [100, 131] on input "checkbox" at bounding box center [108, 134] width 21 height 23
checkbox input "true"
click at [103, 164] on input "checkbox" at bounding box center [108, 162] width 21 height 23
checkbox input "true"
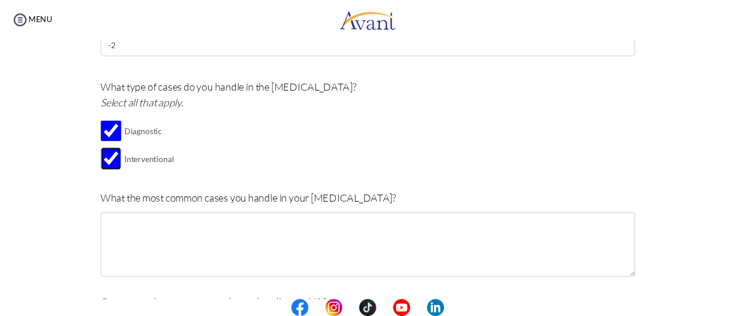
scroll to position [197, 0]
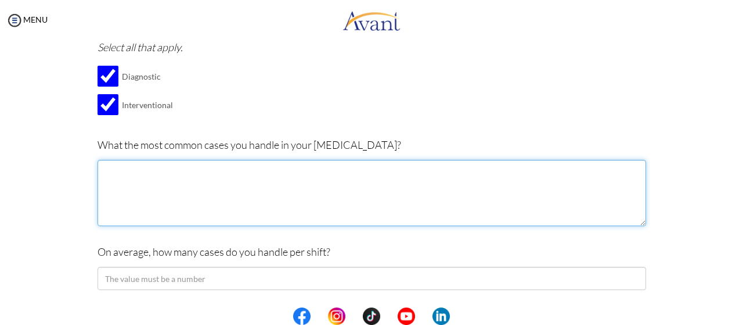
click at [289, 193] on textarea at bounding box center [372, 193] width 549 height 66
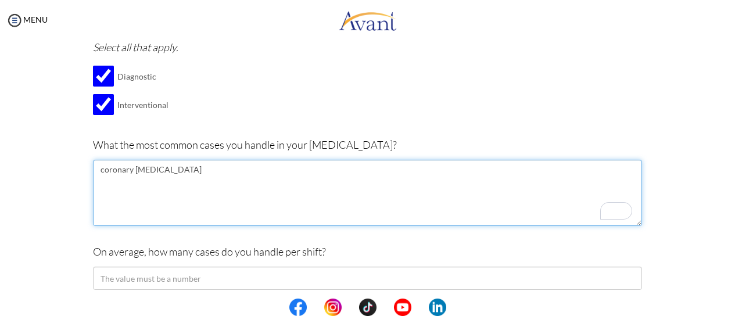
click at [111, 178] on textarea "coronary [MEDICAL_DATA]" at bounding box center [367, 193] width 549 height 66
paste textarea "[DOMAIN_NAME] › cg › percutaneous-transhepatic-biliary-drainagePercutaneous Tra…"
drag, startPoint x: 326, startPoint y: 181, endPoint x: 90, endPoint y: 182, distance: 235.8
click at [90, 182] on div "Are you currently in school now? Yes No Have you taken the NCLEX-RN exam before…" at bounding box center [367, 239] width 566 height 673
click at [261, 184] on textarea "coronary [MEDICAL_DATA] Percutaneous Transhepatic Biliary Drainage" at bounding box center [367, 193] width 549 height 66
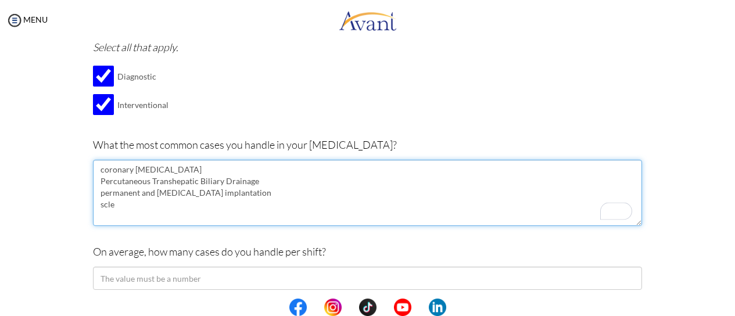
click at [134, 204] on textarea "coronary [MEDICAL_DATA] Percutaneous Transhepatic Biliary Drainage permanent an…" at bounding box center [367, 193] width 549 height 66
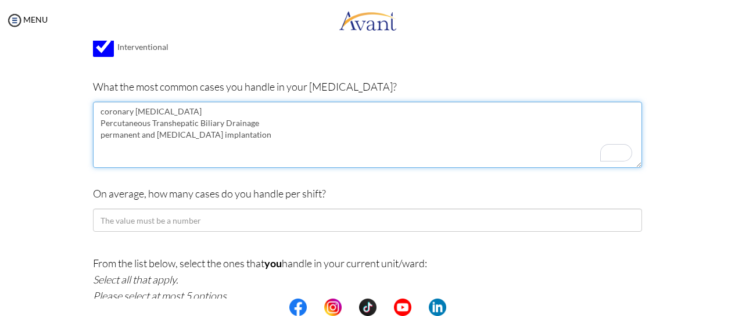
type textarea "coronary [MEDICAL_DATA] Percutaneous Transhepatic Biliary Drainage permanent an…"
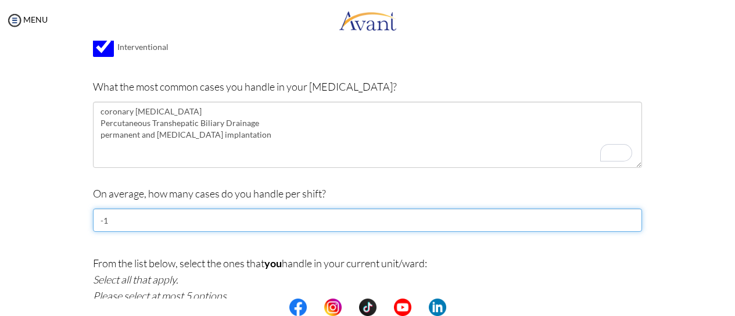
click at [627, 224] on input "-1" at bounding box center [367, 220] width 549 height 23
click at [625, 219] on input "0" at bounding box center [367, 220] width 549 height 23
click at [625, 219] on input "1" at bounding box center [367, 220] width 549 height 23
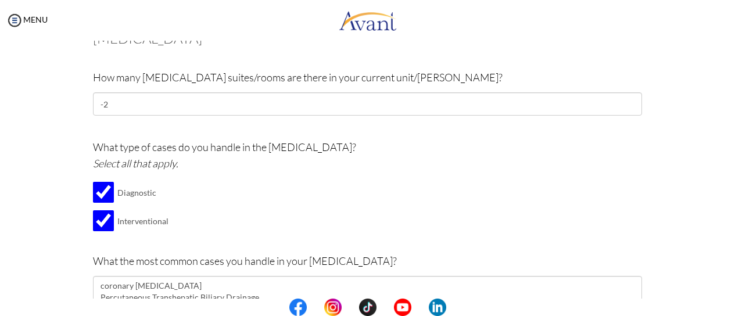
scroll to position [81, 0]
type input "4"
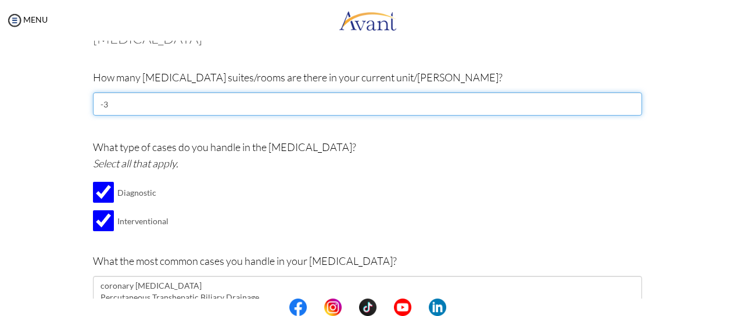
click at [624, 105] on input "-3" at bounding box center [367, 103] width 549 height 23
click at [624, 105] on input "-4" at bounding box center [367, 103] width 549 height 23
click at [624, 103] on input "-3" at bounding box center [367, 103] width 549 height 23
click at [624, 103] on input "-2" at bounding box center [367, 103] width 549 height 23
click at [624, 103] on input "-1" at bounding box center [367, 103] width 549 height 23
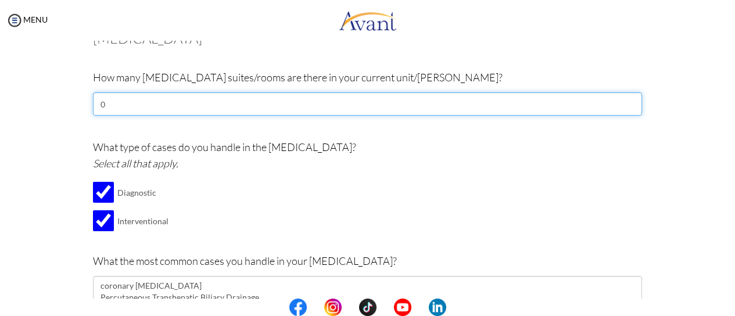
click at [624, 103] on input "0" at bounding box center [367, 103] width 549 height 23
type input "1"
click at [624, 103] on input "1" at bounding box center [367, 103] width 549 height 23
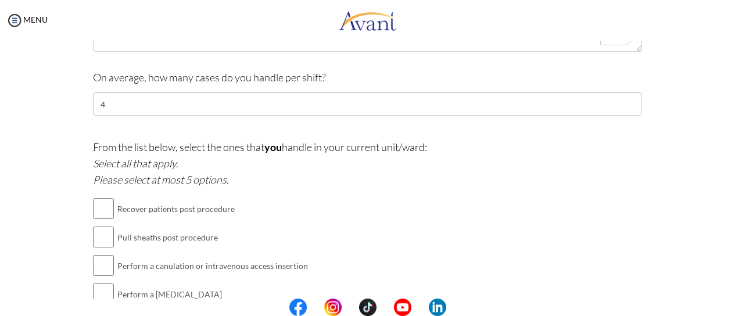
scroll to position [430, 0]
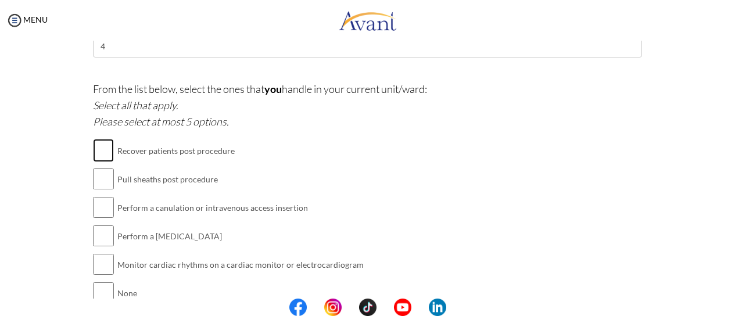
click at [98, 155] on input "checkbox" at bounding box center [103, 150] width 21 height 23
checkbox input "true"
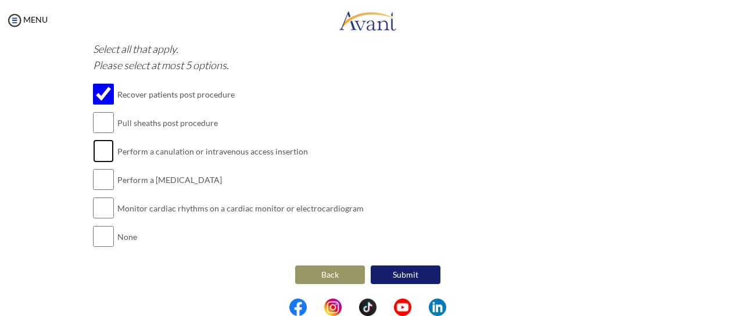
click at [98, 150] on input "checkbox" at bounding box center [103, 150] width 21 height 23
checkbox input "true"
click at [98, 116] on input "checkbox" at bounding box center [103, 122] width 21 height 23
checkbox input "true"
click at [416, 279] on button "Submit" at bounding box center [406, 274] width 70 height 19
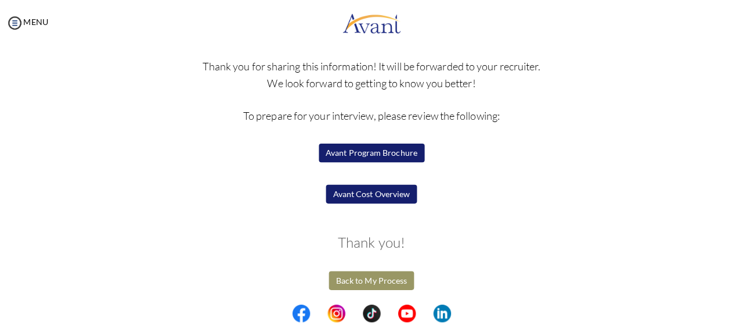
scroll to position [95, 0]
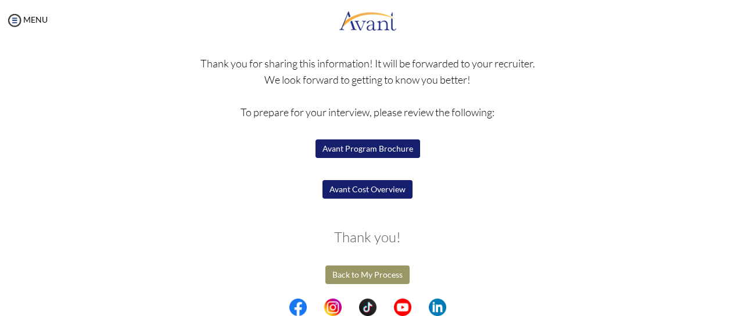
click at [360, 269] on button "Back to My Process" at bounding box center [367, 274] width 84 height 19
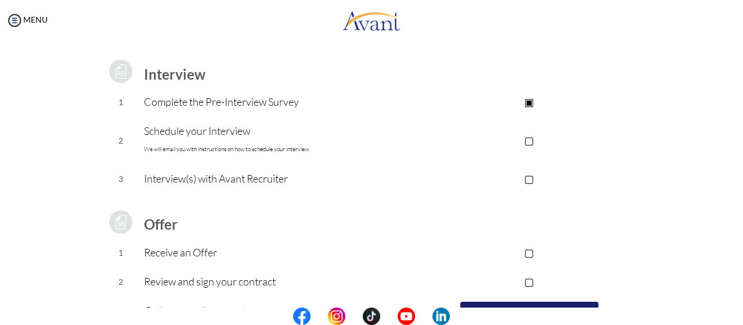
scroll to position [0, 0]
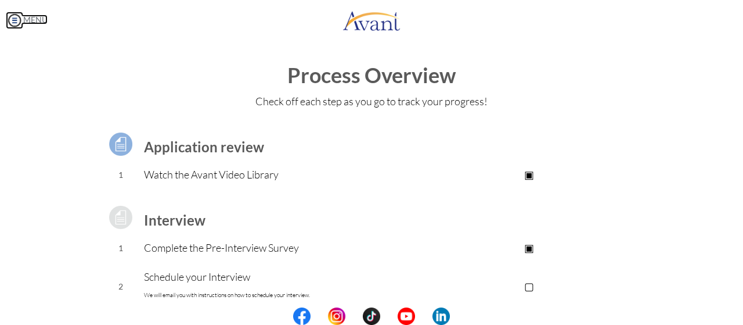
click at [39, 16] on link "MENU" at bounding box center [27, 20] width 42 height 10
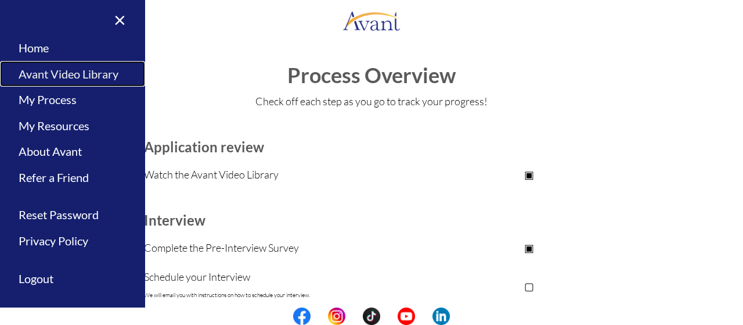
click at [53, 70] on link "Avant Video Library" at bounding box center [72, 74] width 145 height 26
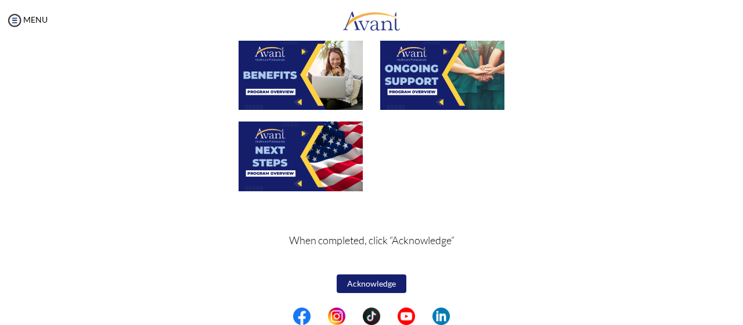
scroll to position [67, 0]
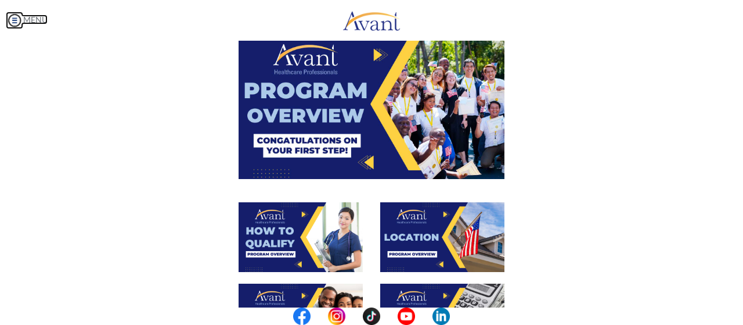
click at [48, 18] on link "MENU" at bounding box center [27, 20] width 42 height 10
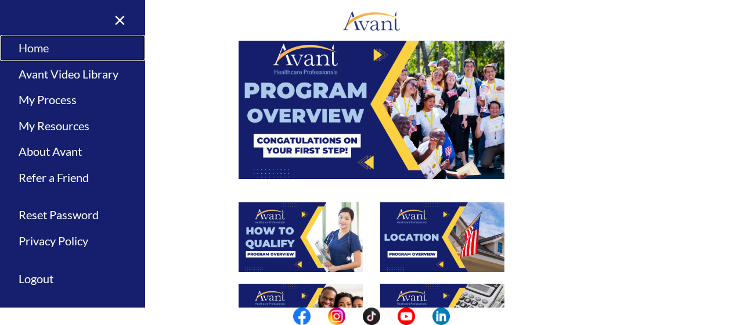
click at [47, 44] on link "Home" at bounding box center [72, 48] width 145 height 26
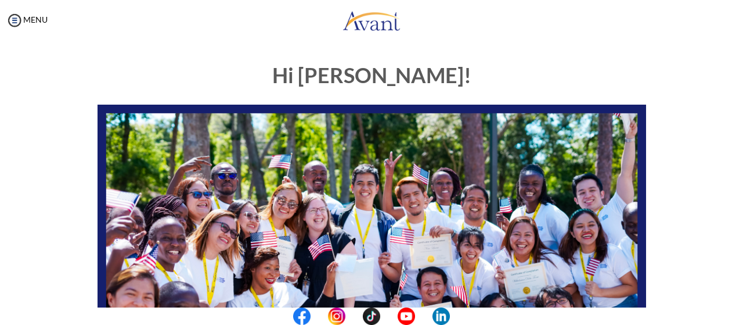
scroll to position [321, 0]
